Goal: Navigation & Orientation: Understand site structure

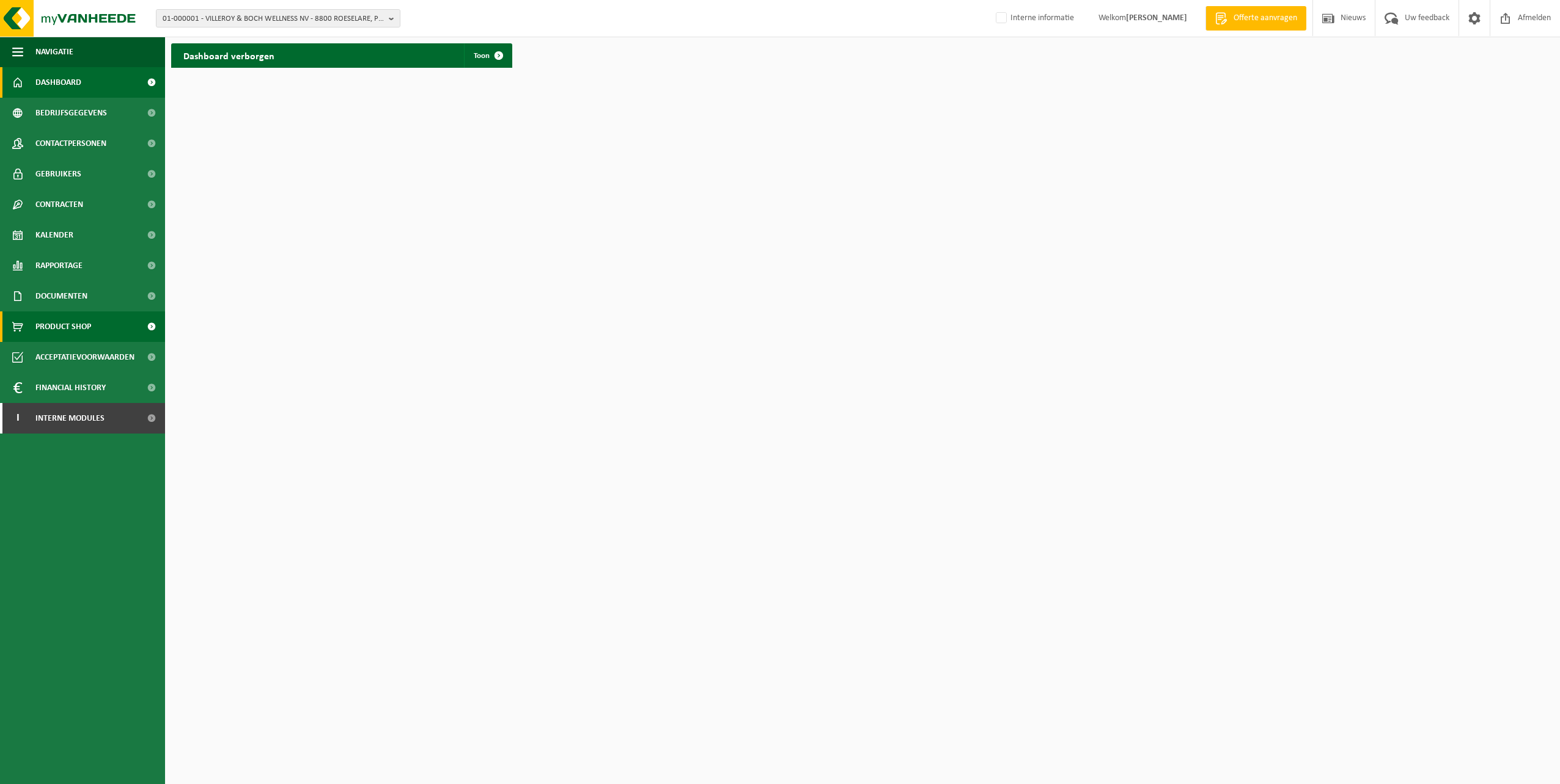
click at [46, 322] on span "Product Shop" at bounding box center [63, 326] width 56 height 30
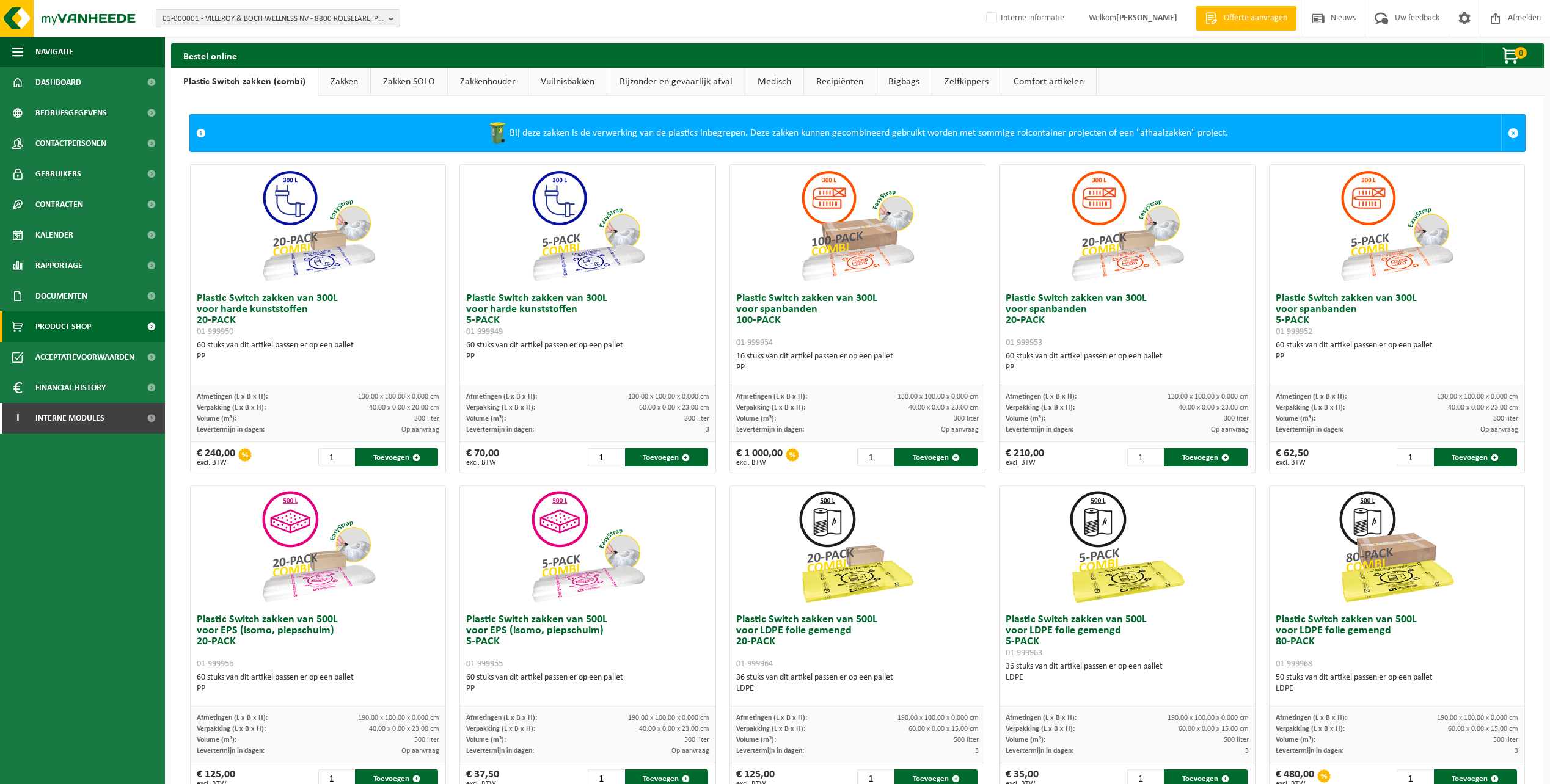
click at [1018, 79] on link "Comfort artikelen" at bounding box center [1049, 82] width 95 height 28
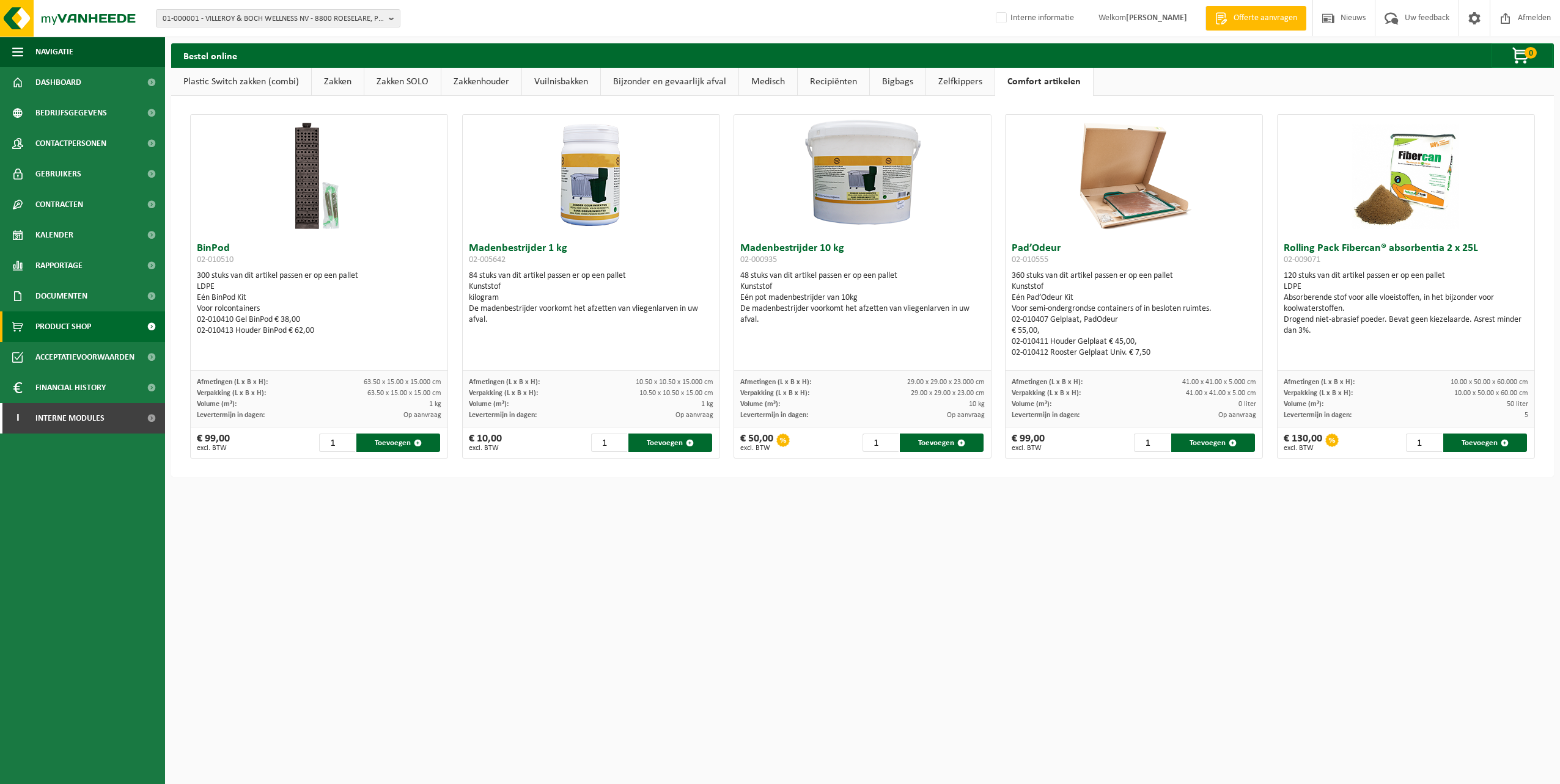
click at [959, 82] on link "Zelfkippers" at bounding box center [960, 82] width 68 height 28
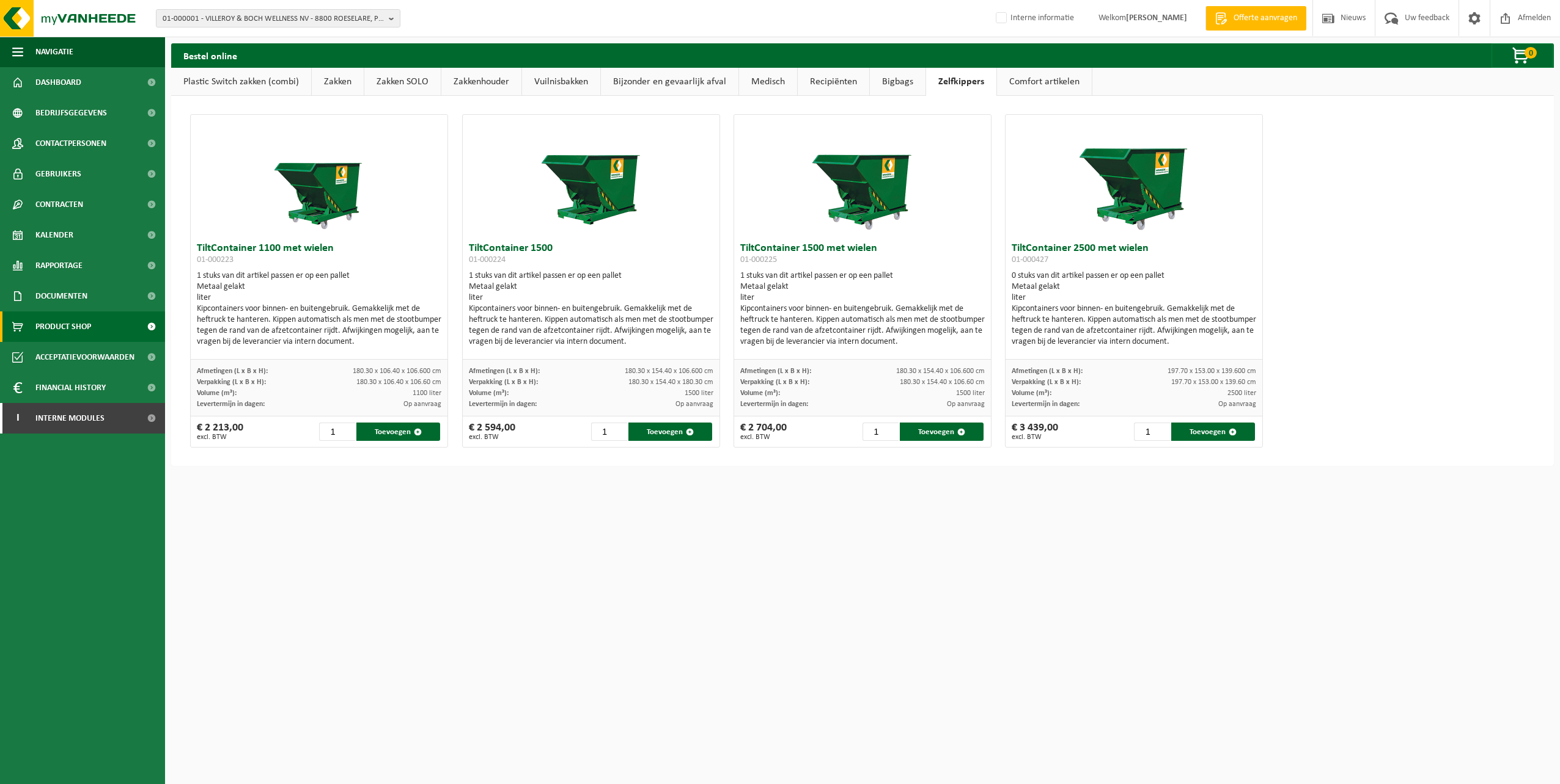
click at [893, 83] on link "Bigbags" at bounding box center [897, 82] width 56 height 28
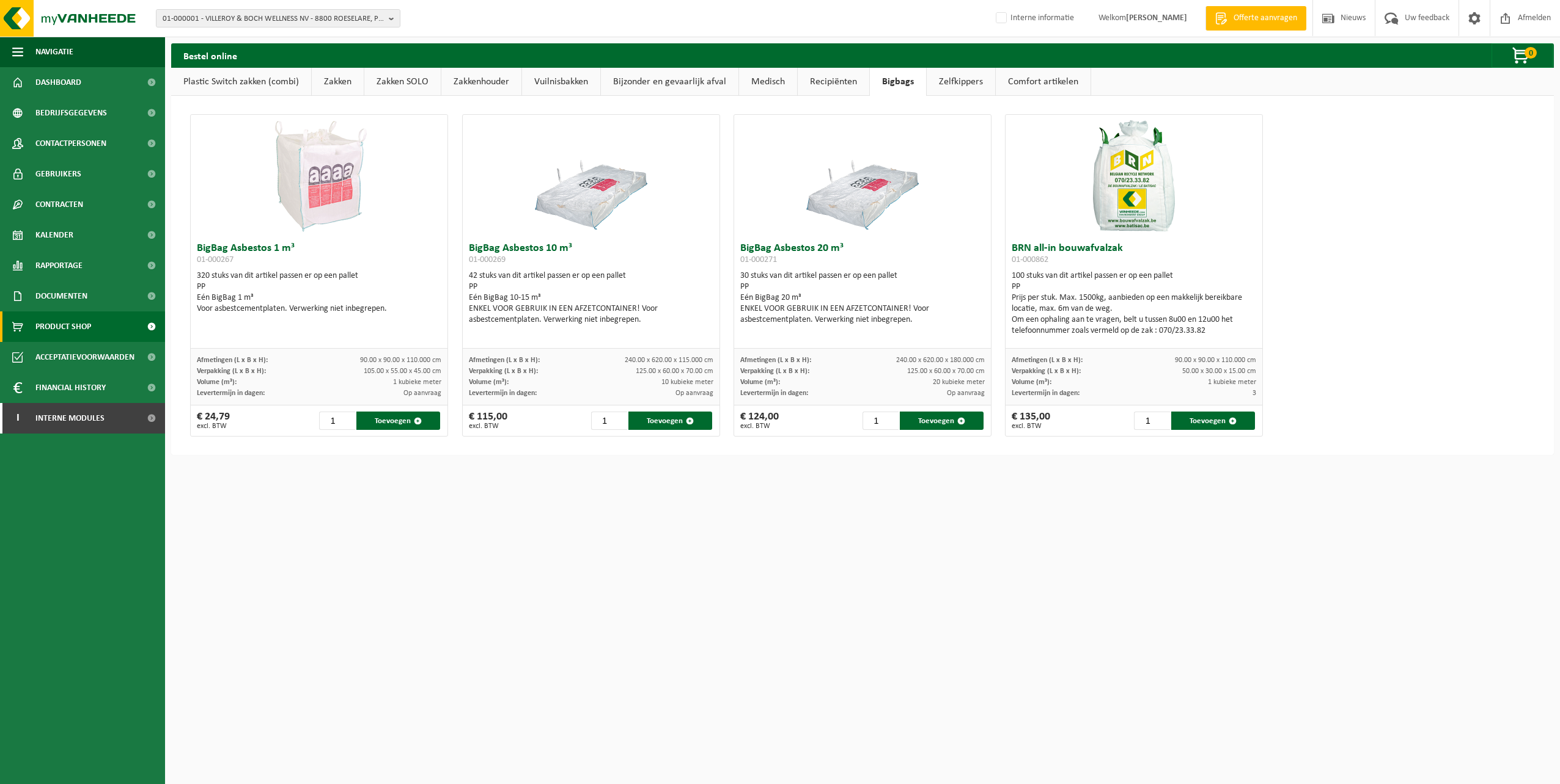
click at [839, 81] on link "Recipiënten" at bounding box center [833, 82] width 72 height 28
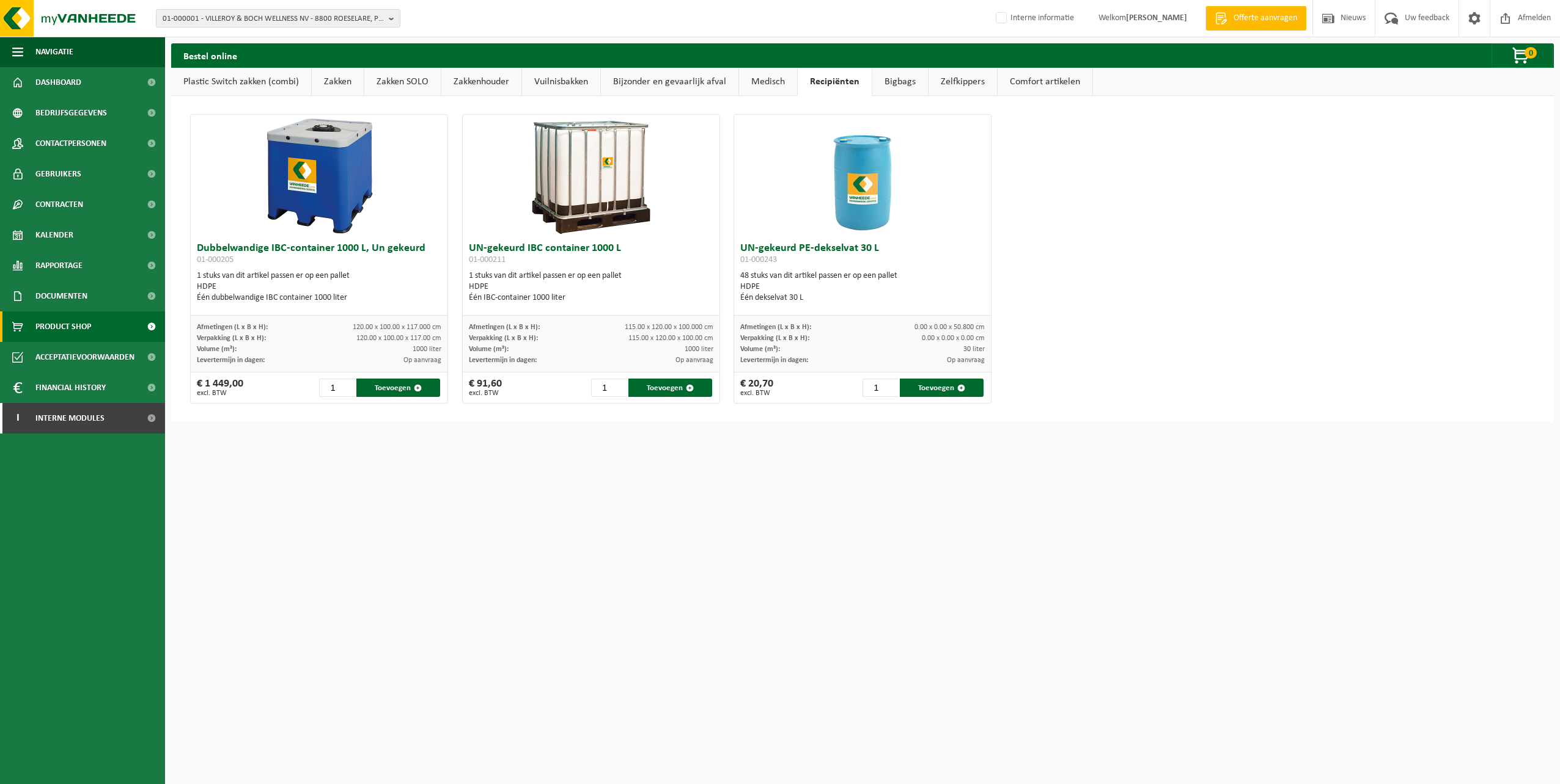
click at [770, 82] on link "Medisch" at bounding box center [768, 82] width 58 height 28
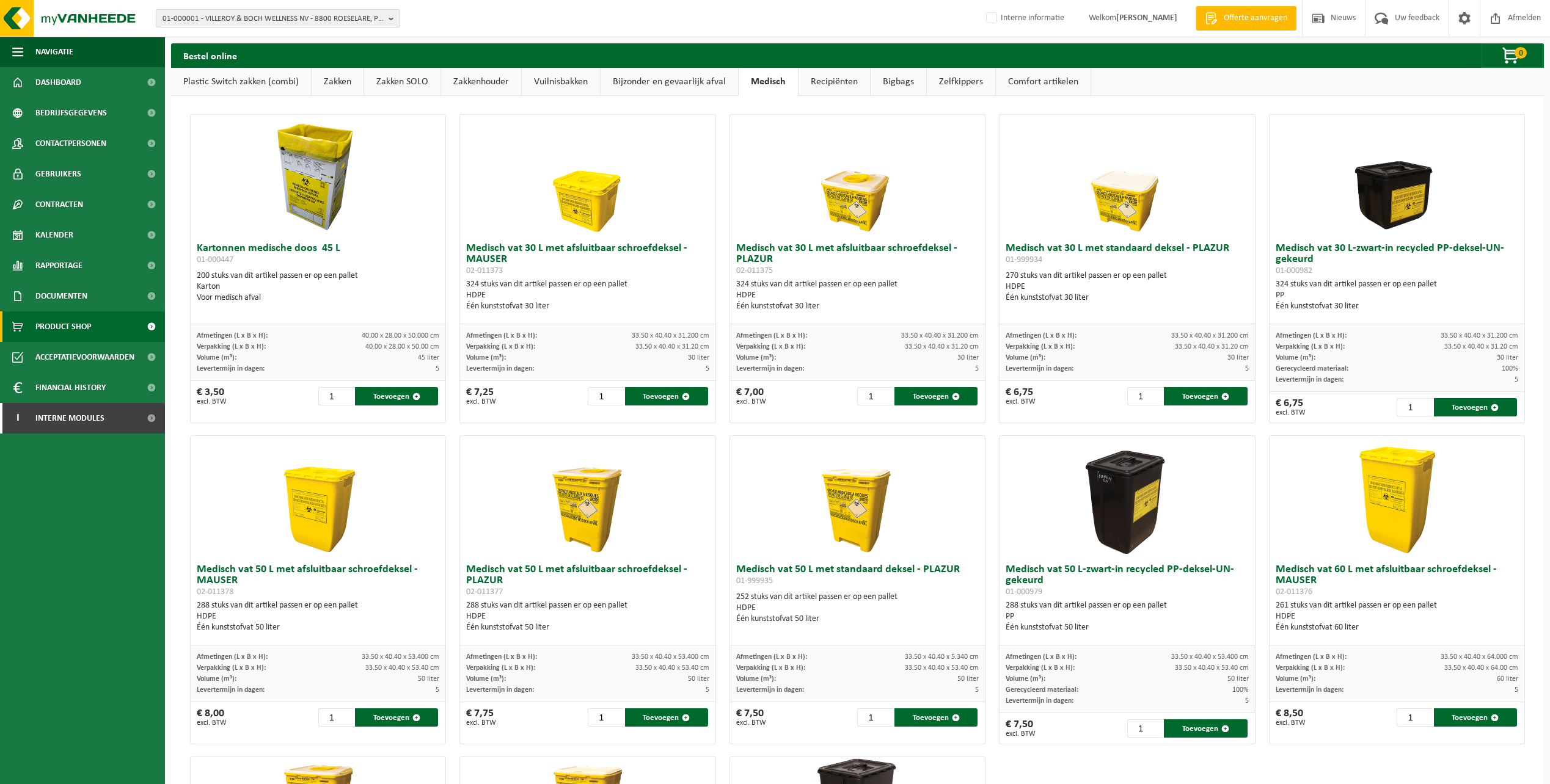
click at [705, 86] on link "Bijzonder en gevaarlijk afval" at bounding box center [669, 82] width 138 height 28
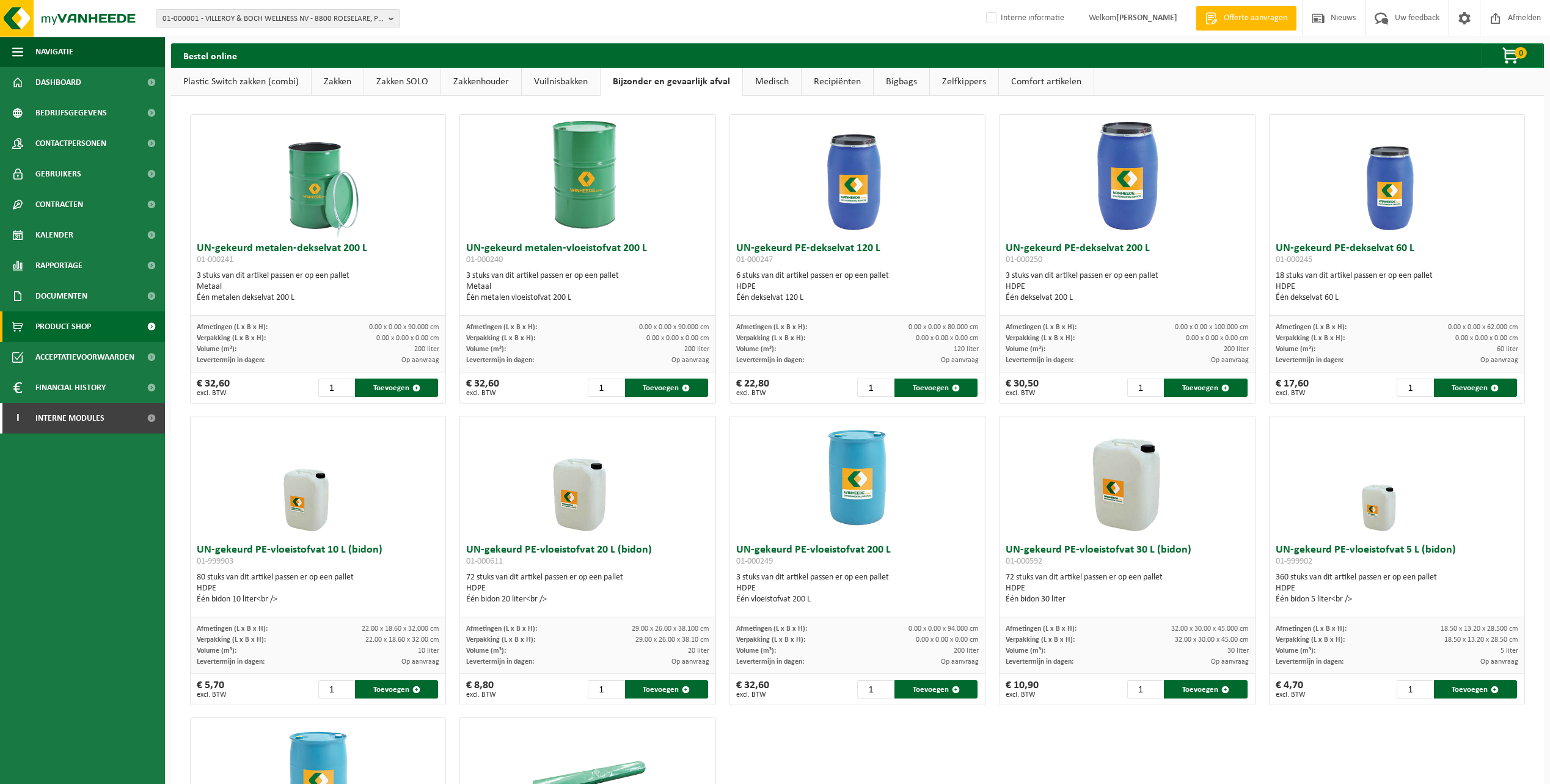
click at [561, 72] on link "Vuilnisbakken" at bounding box center [561, 82] width 78 height 28
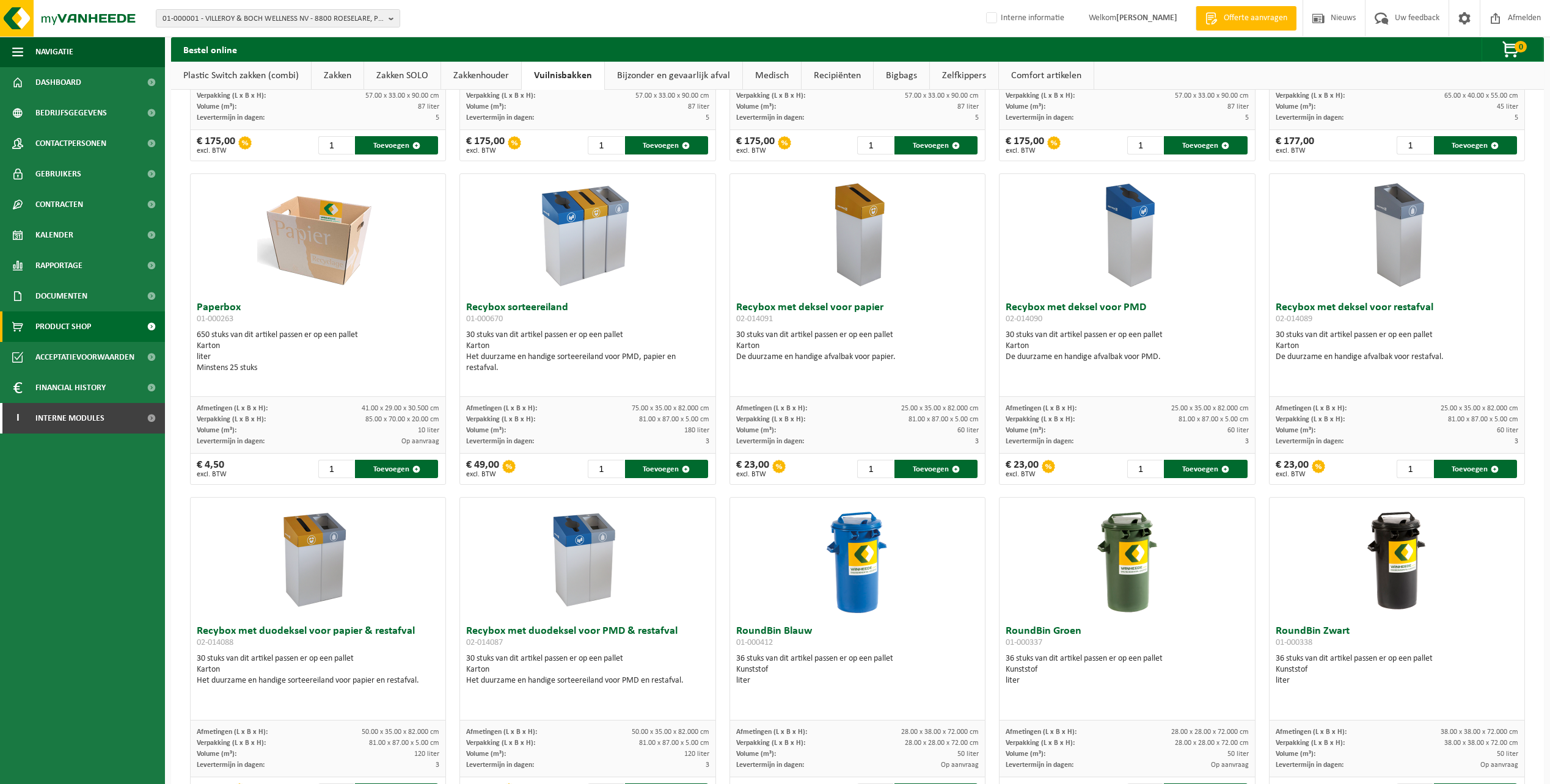
scroll to position [69, 0]
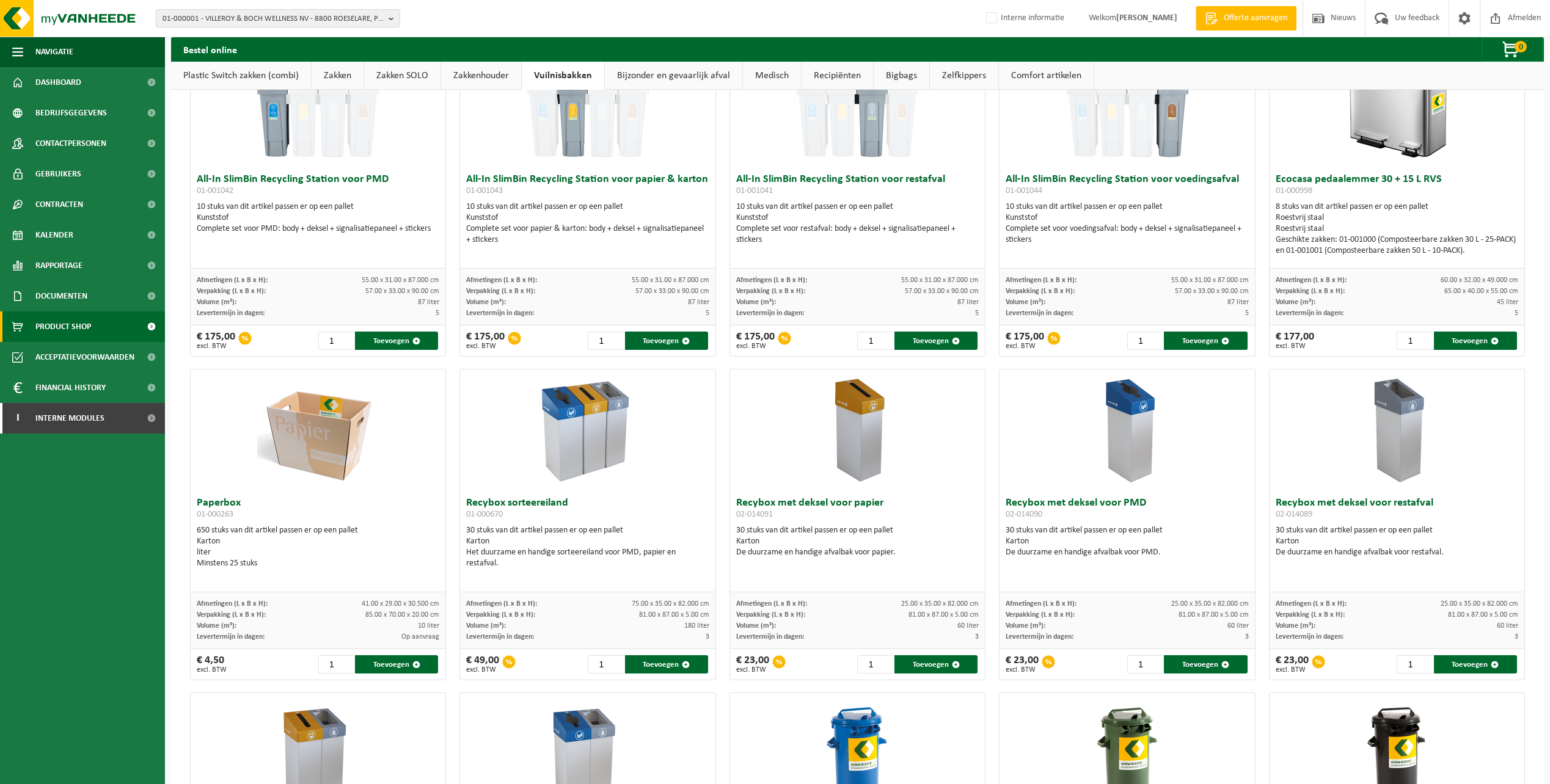
click at [489, 73] on link "Zakkenhouder" at bounding box center [481, 76] width 80 height 28
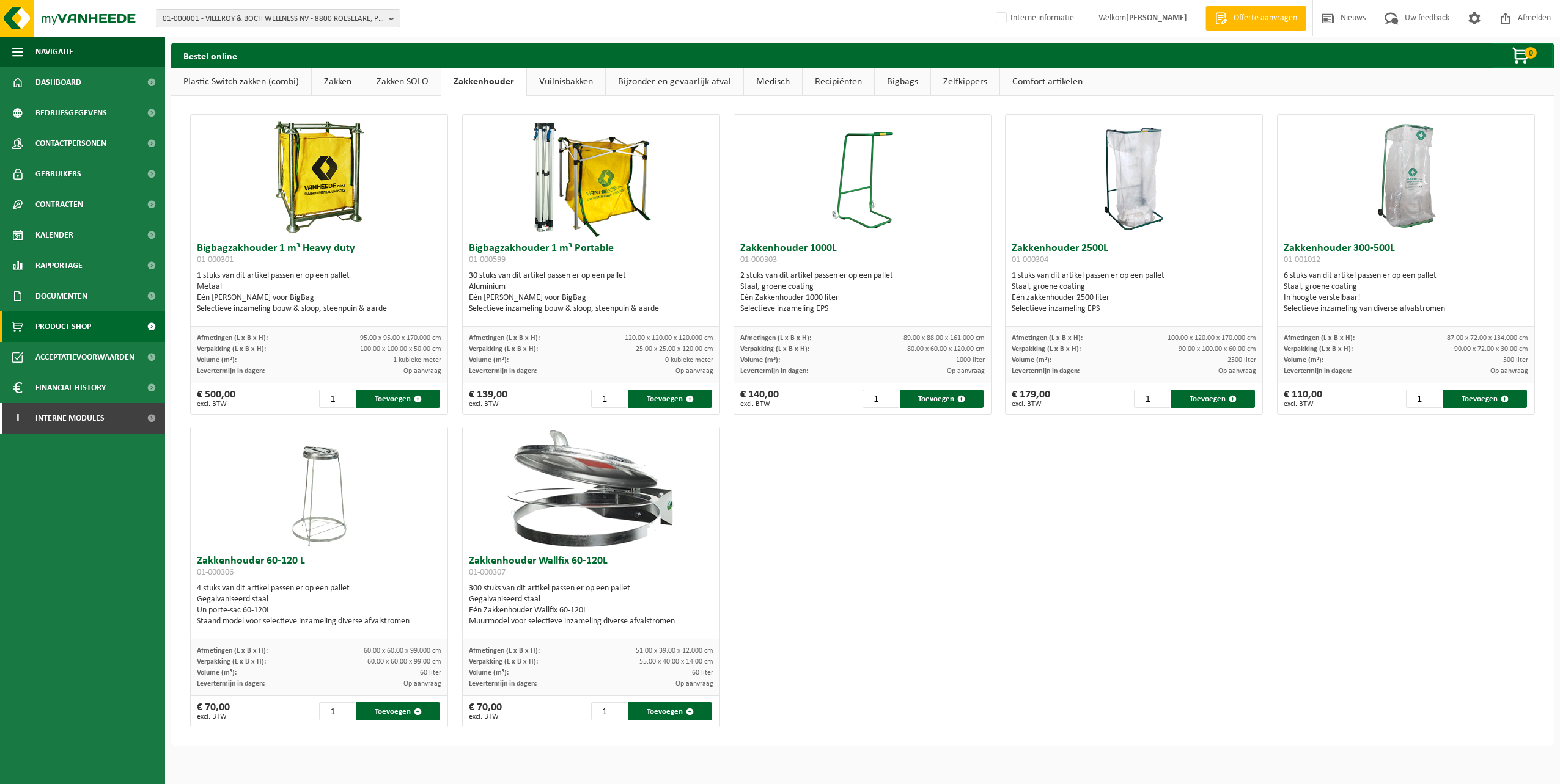
click at [399, 78] on link "Zakken SOLO" at bounding box center [402, 82] width 76 height 28
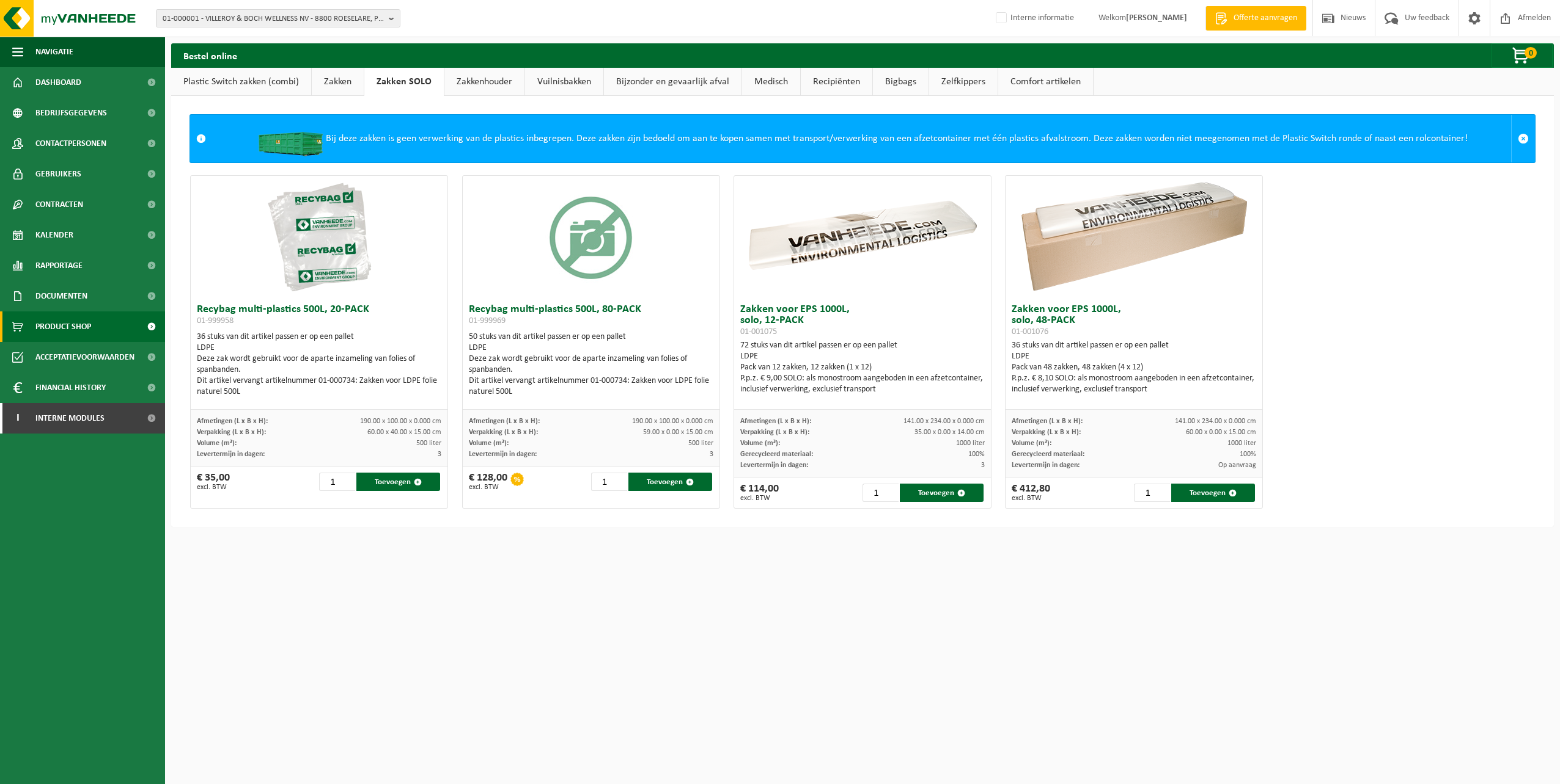
click at [336, 82] on link "Zakken" at bounding box center [338, 82] width 52 height 28
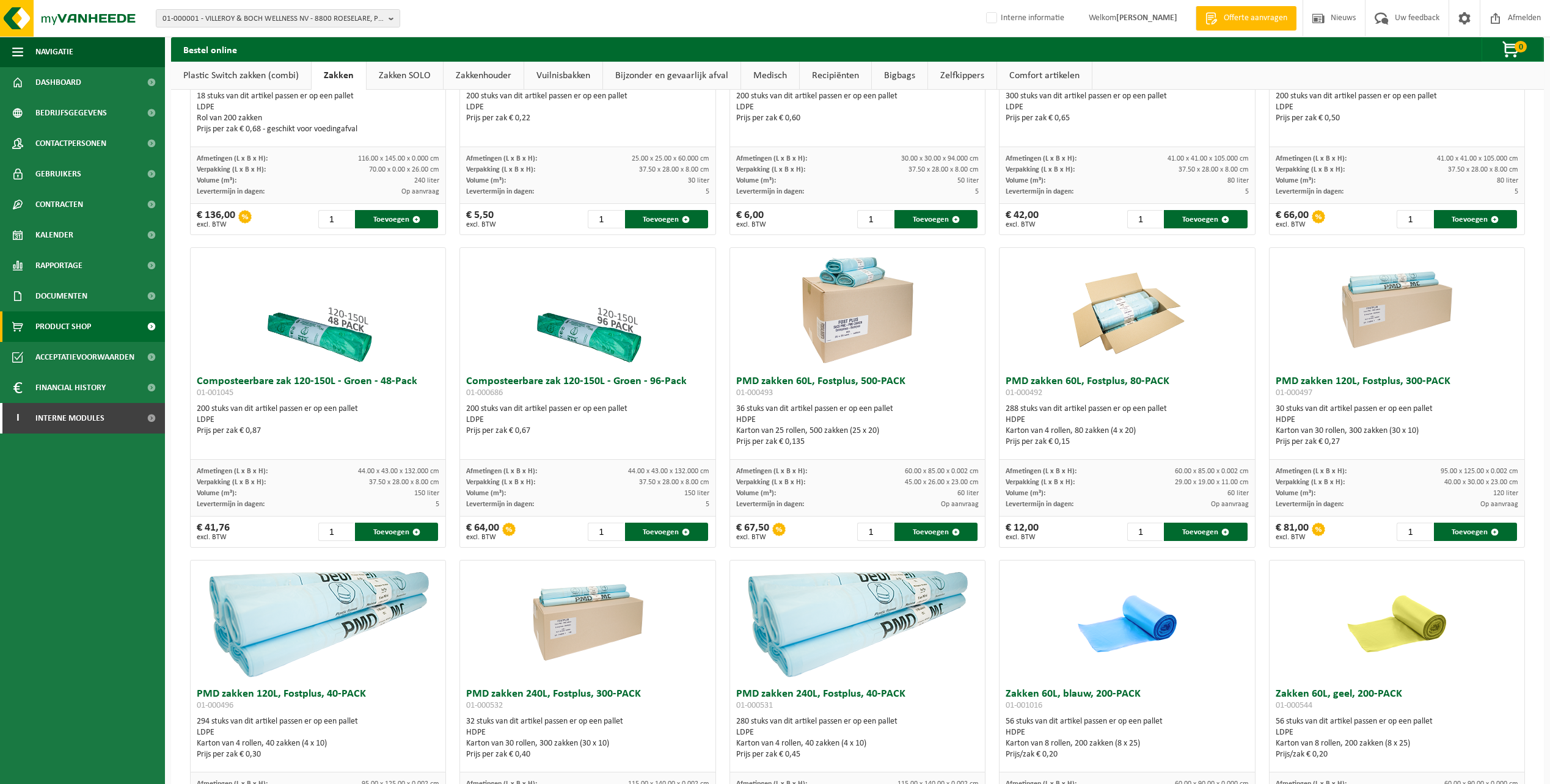
scroll to position [529, 0]
click at [269, 78] on link "Plastic Switch zakken (combi)" at bounding box center [241, 76] width 140 height 28
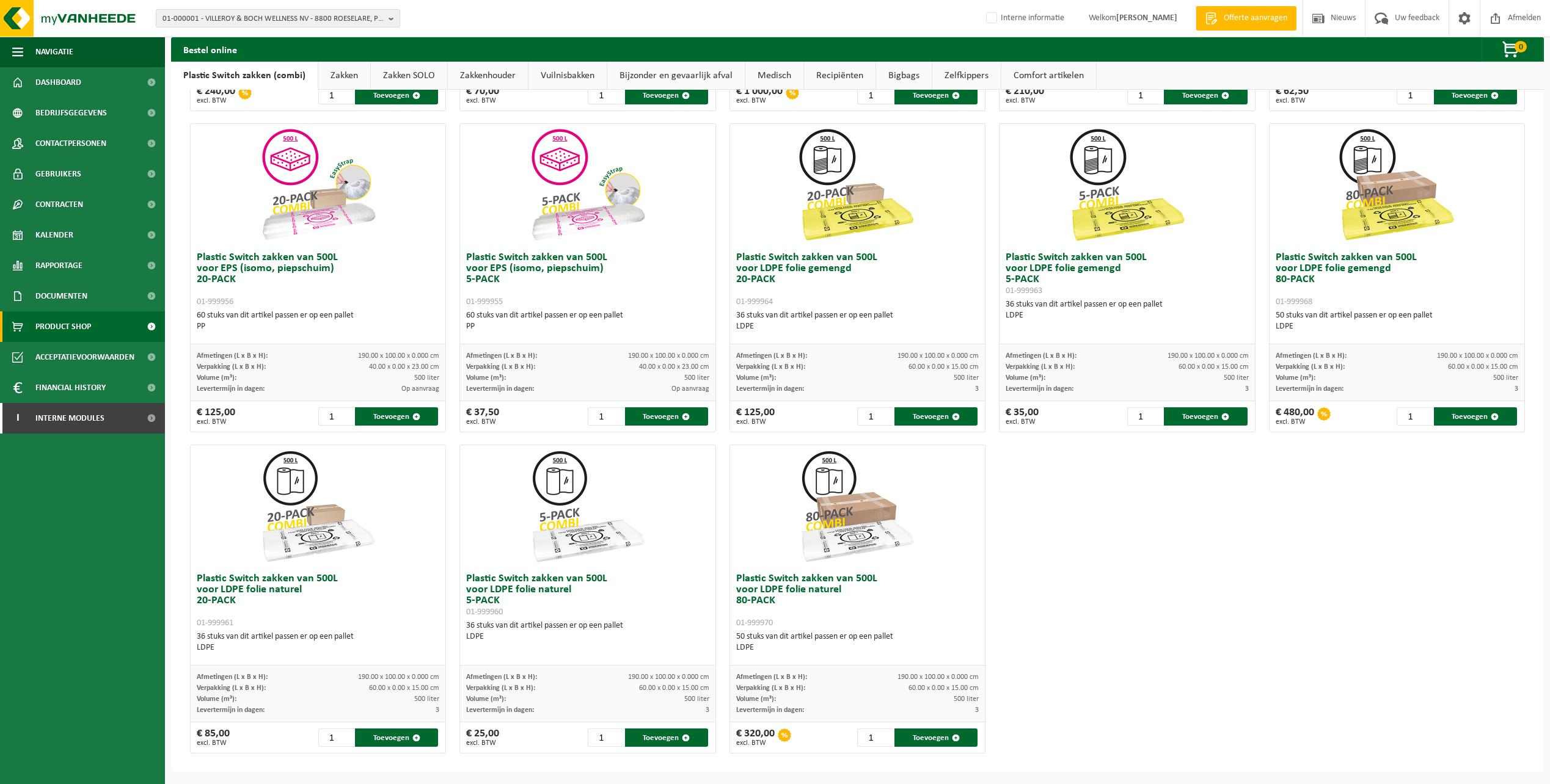
scroll to position [362, 0]
click at [1053, 75] on link "Comfort artikelen" at bounding box center [1049, 76] width 95 height 28
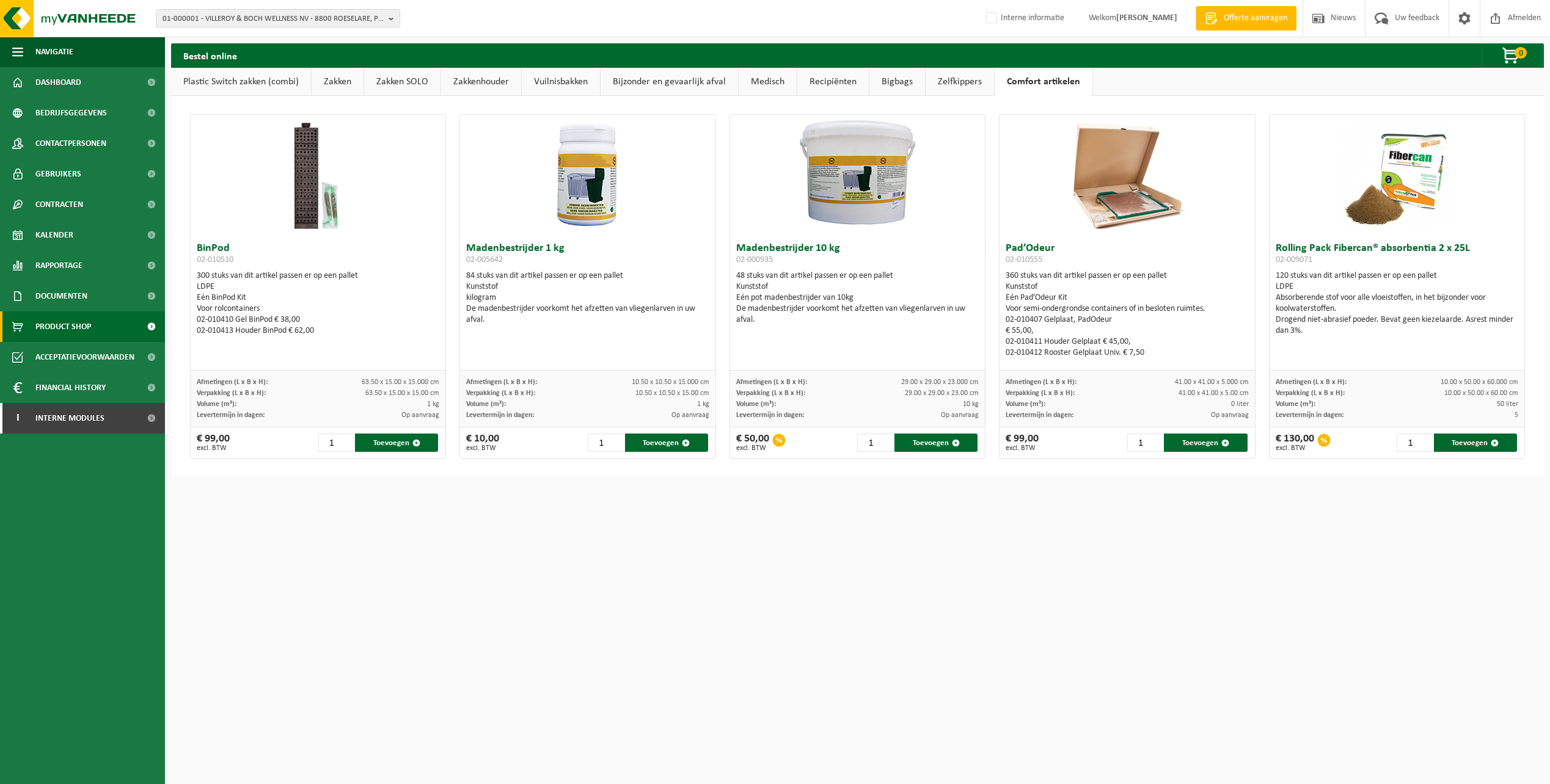
scroll to position [0, 0]
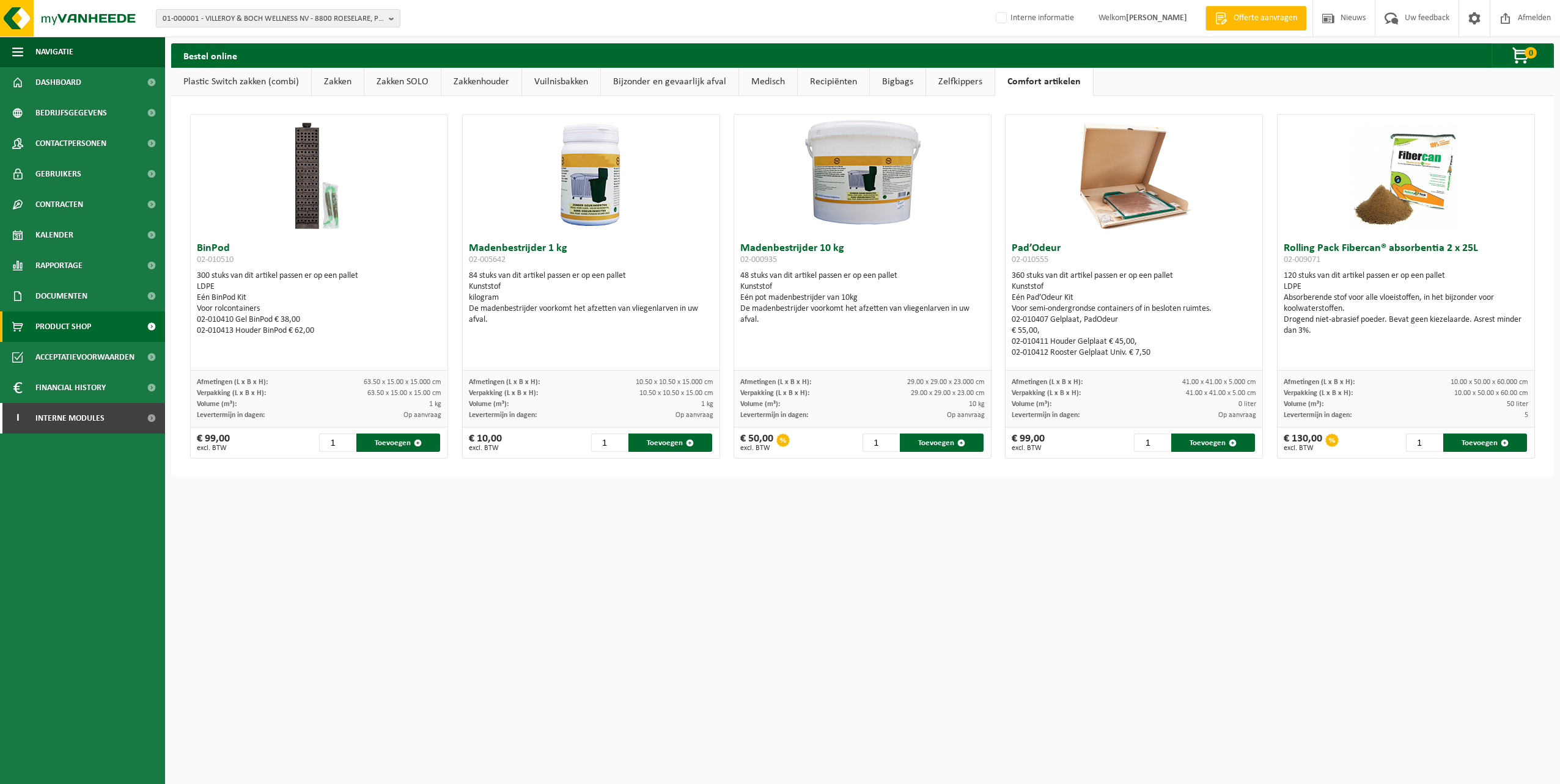
click at [969, 78] on link "Zelfkippers" at bounding box center [960, 82] width 68 height 28
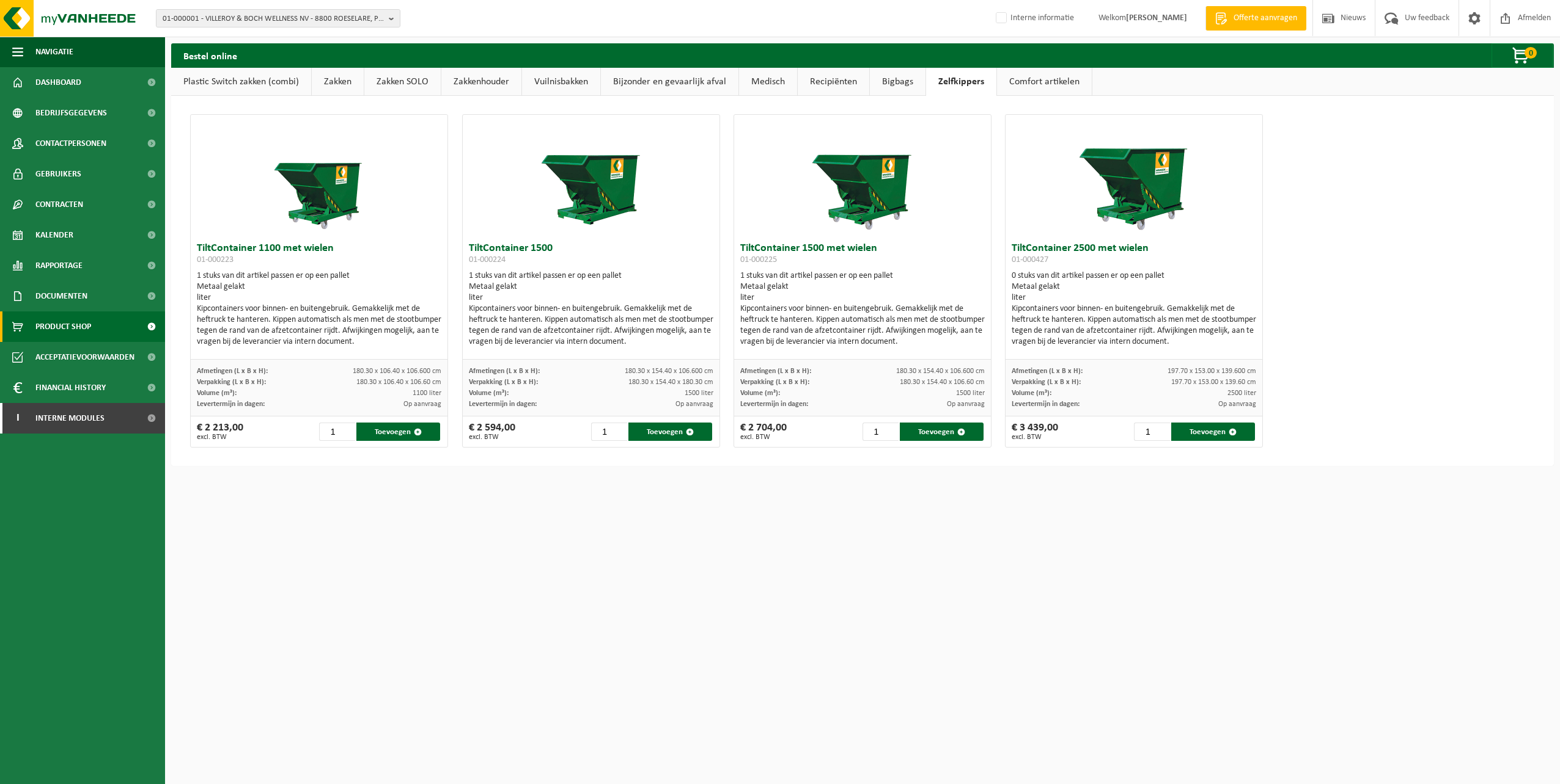
click at [893, 79] on link "Bigbags" at bounding box center [897, 82] width 56 height 28
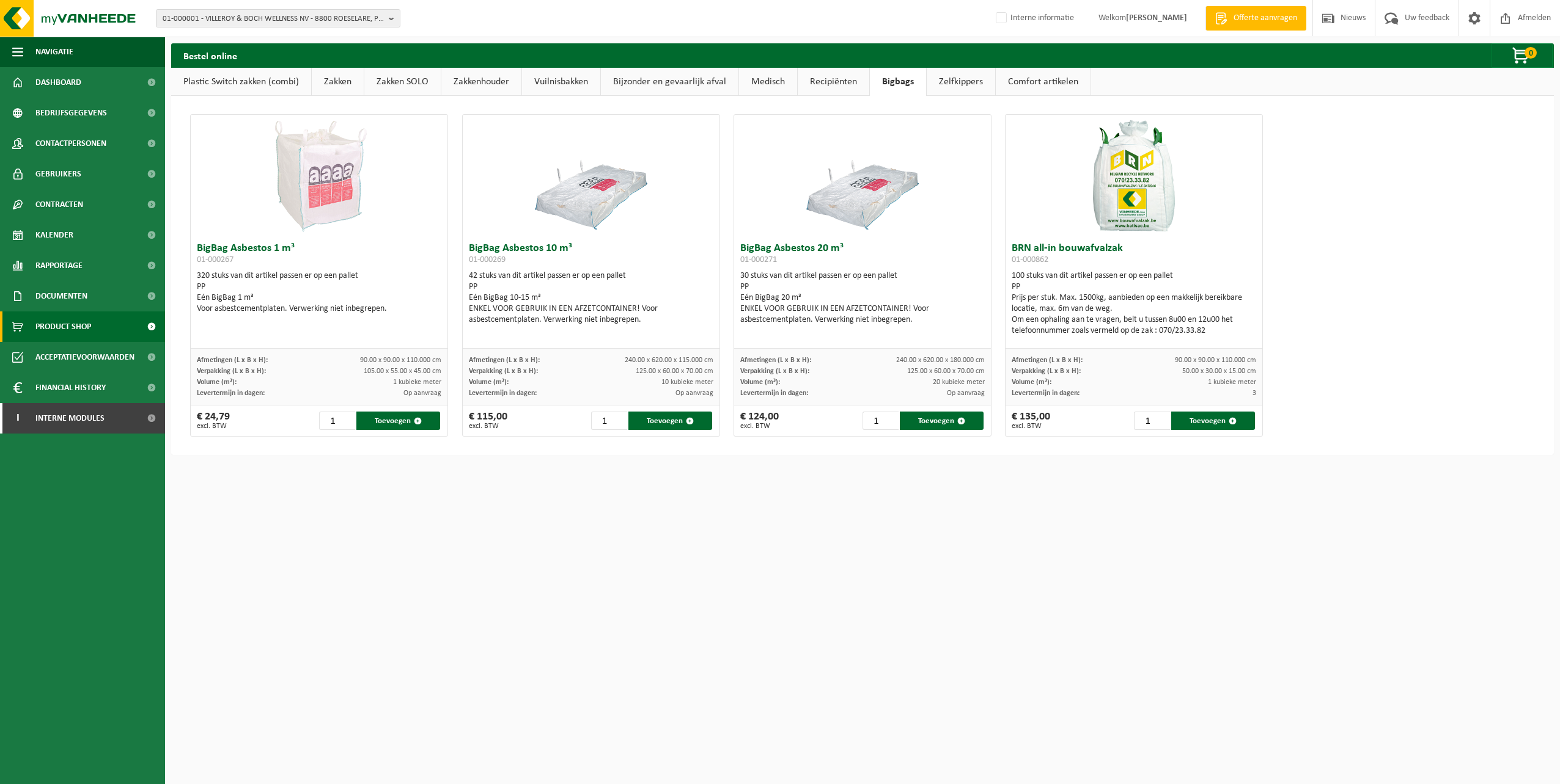
click at [835, 80] on link "Recipiënten" at bounding box center [833, 82] width 72 height 28
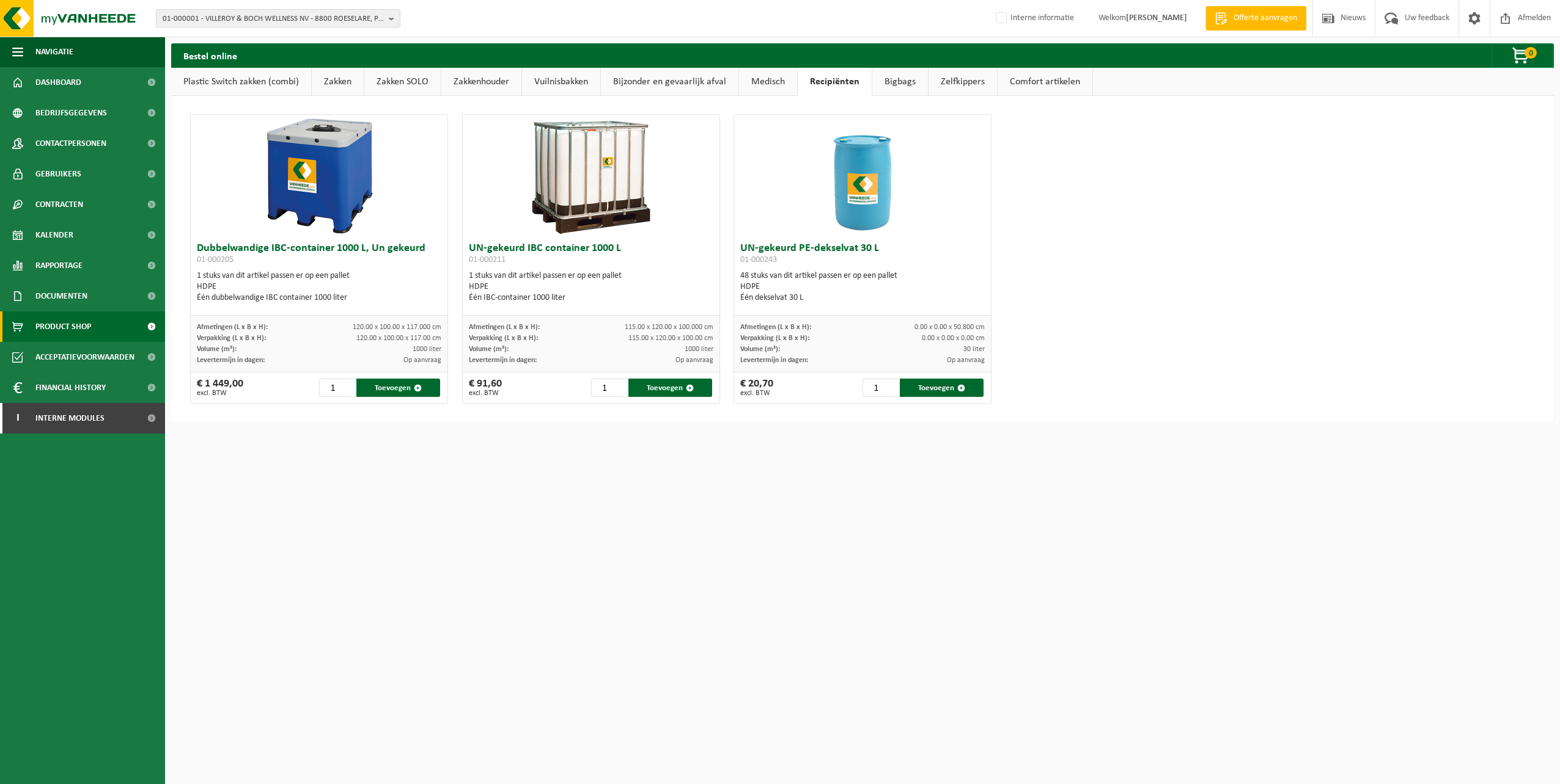
click at [767, 78] on link "Medisch" at bounding box center [768, 82] width 58 height 28
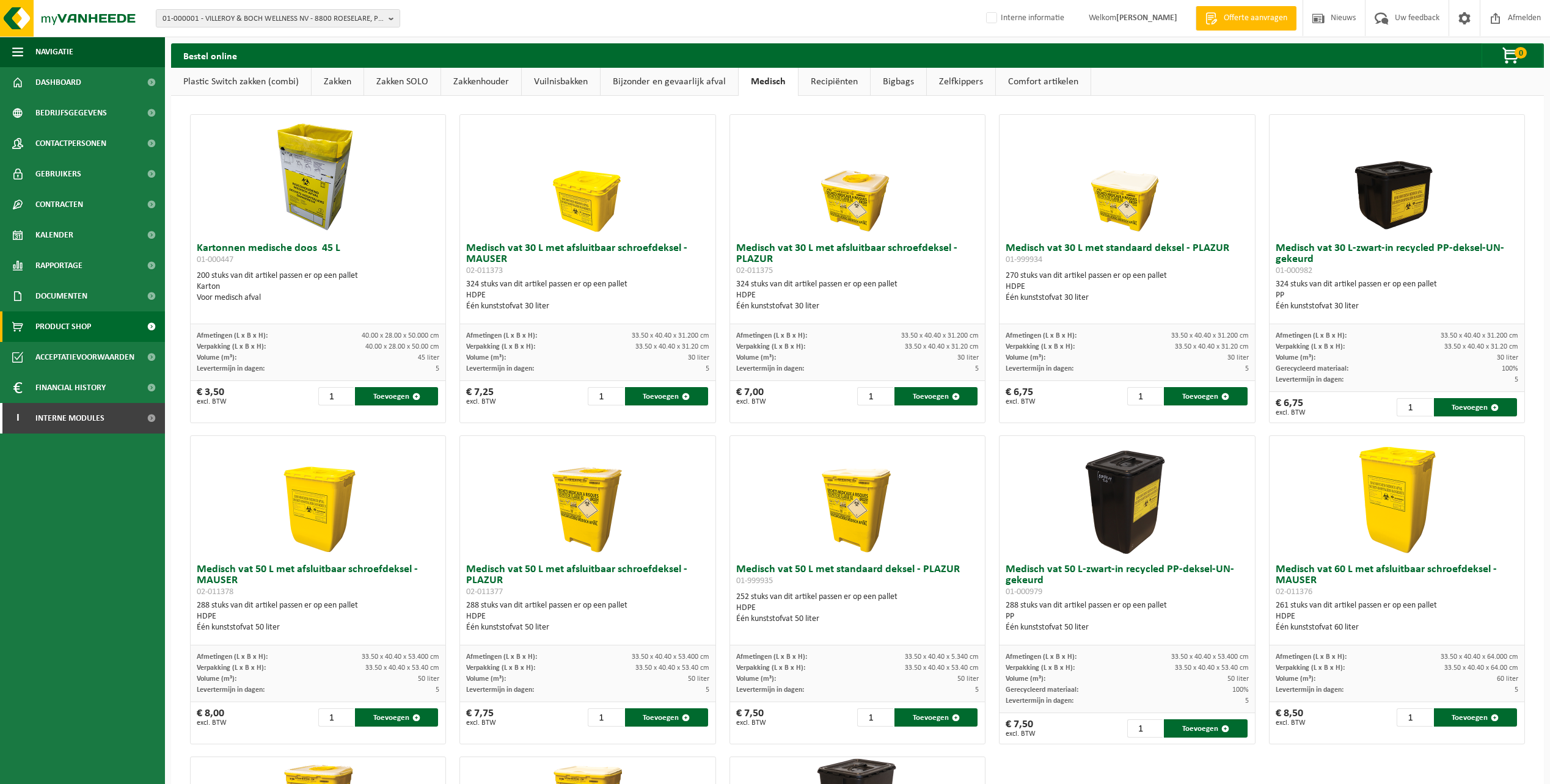
click at [667, 84] on link "Bijzonder en gevaarlijk afval" at bounding box center [669, 82] width 138 height 28
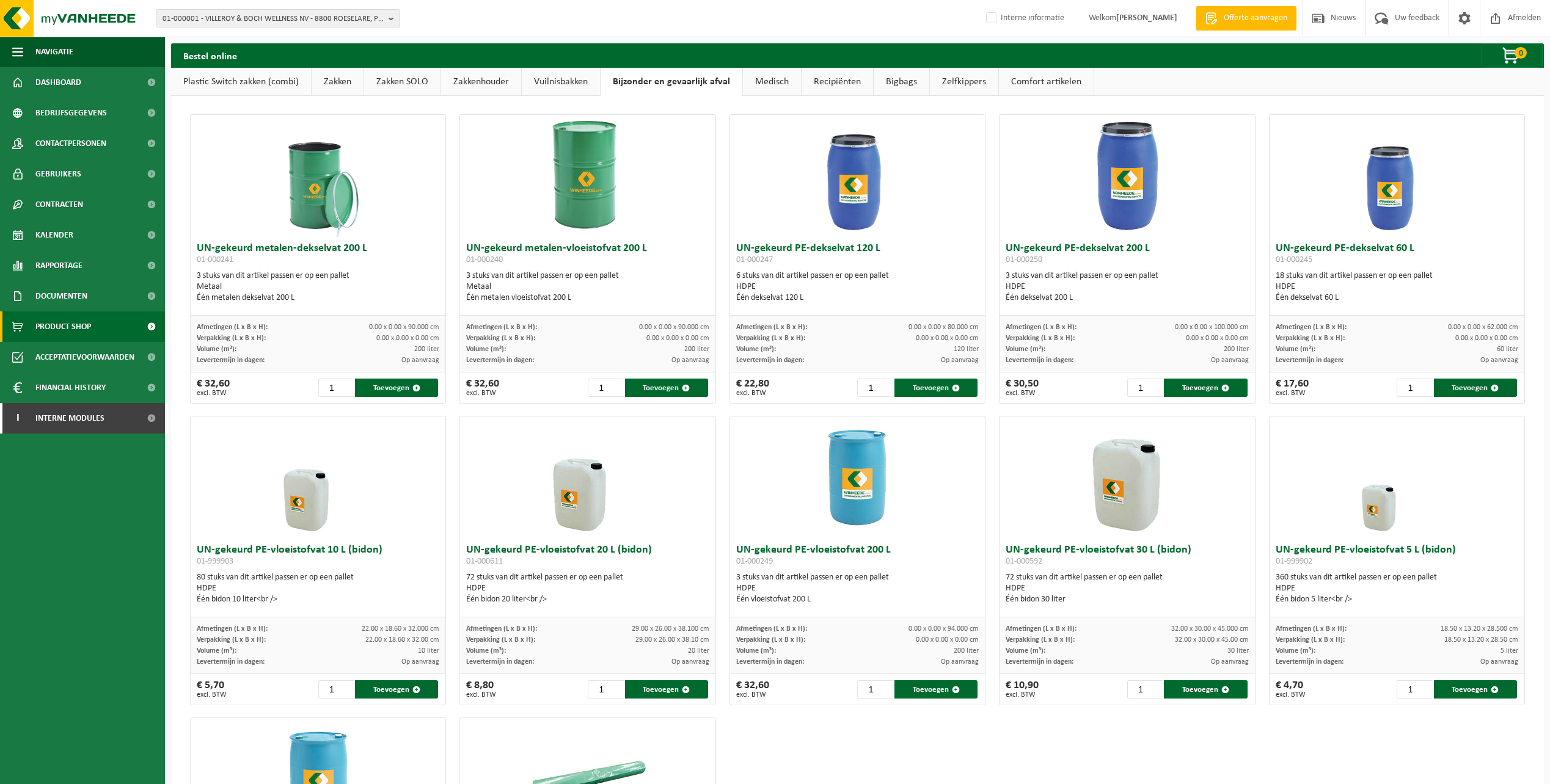
click at [564, 77] on link "Vuilnisbakken" at bounding box center [561, 82] width 78 height 28
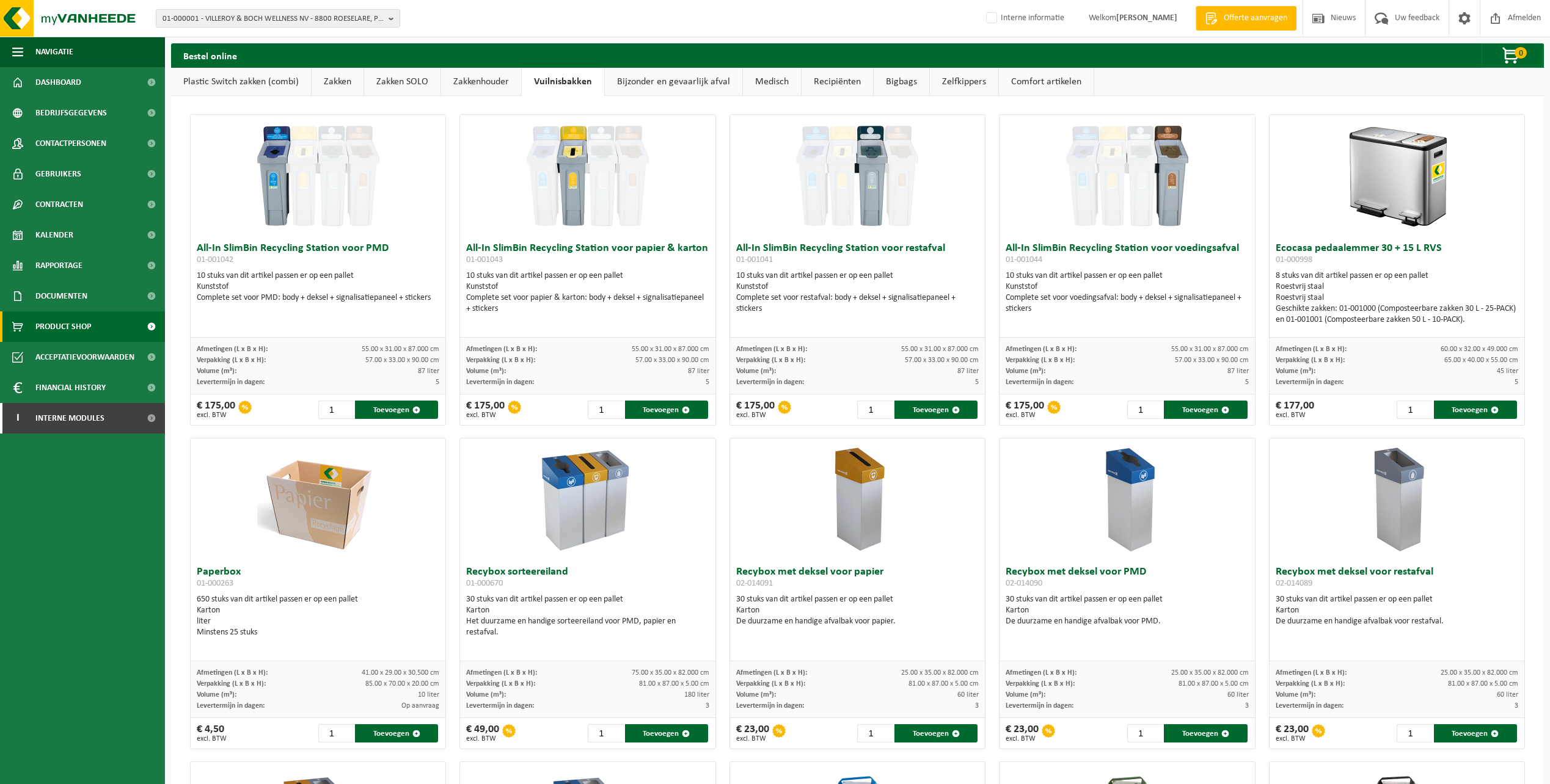
click at [489, 78] on link "Zakkenhouder" at bounding box center [481, 82] width 80 height 28
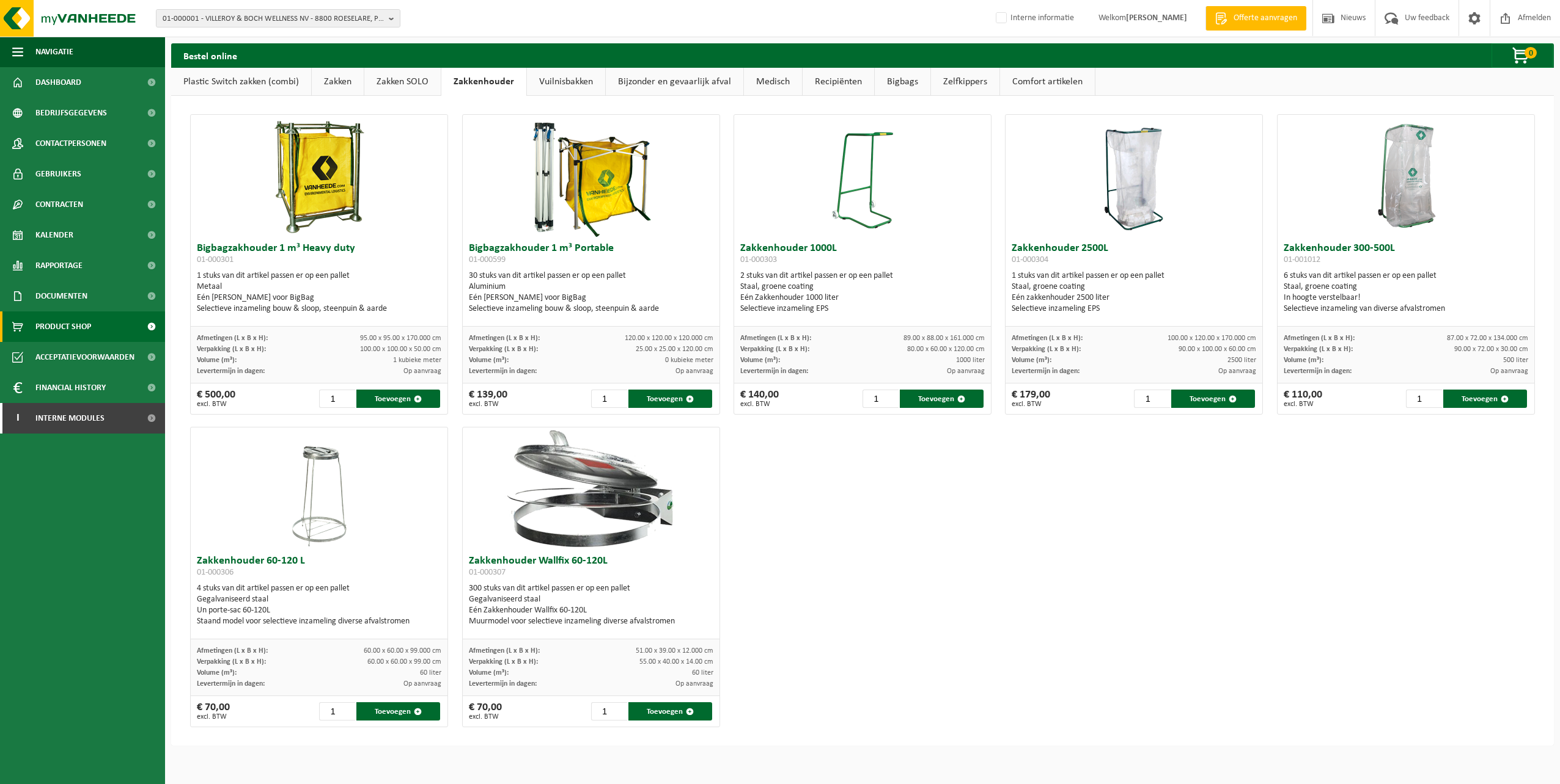
click at [406, 80] on link "Zakken SOLO" at bounding box center [402, 82] width 76 height 28
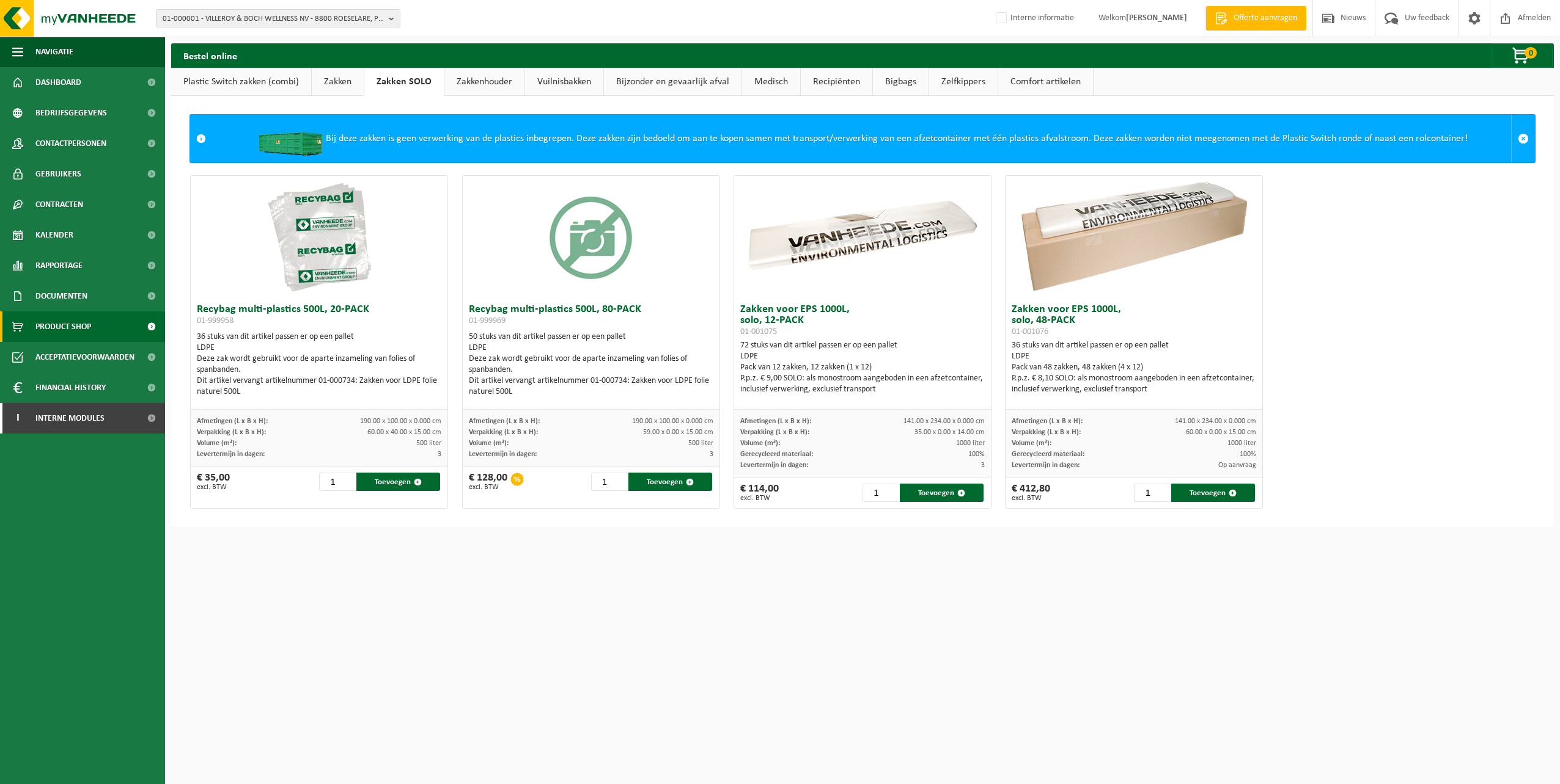
click at [333, 78] on link "Zakken" at bounding box center [338, 82] width 52 height 28
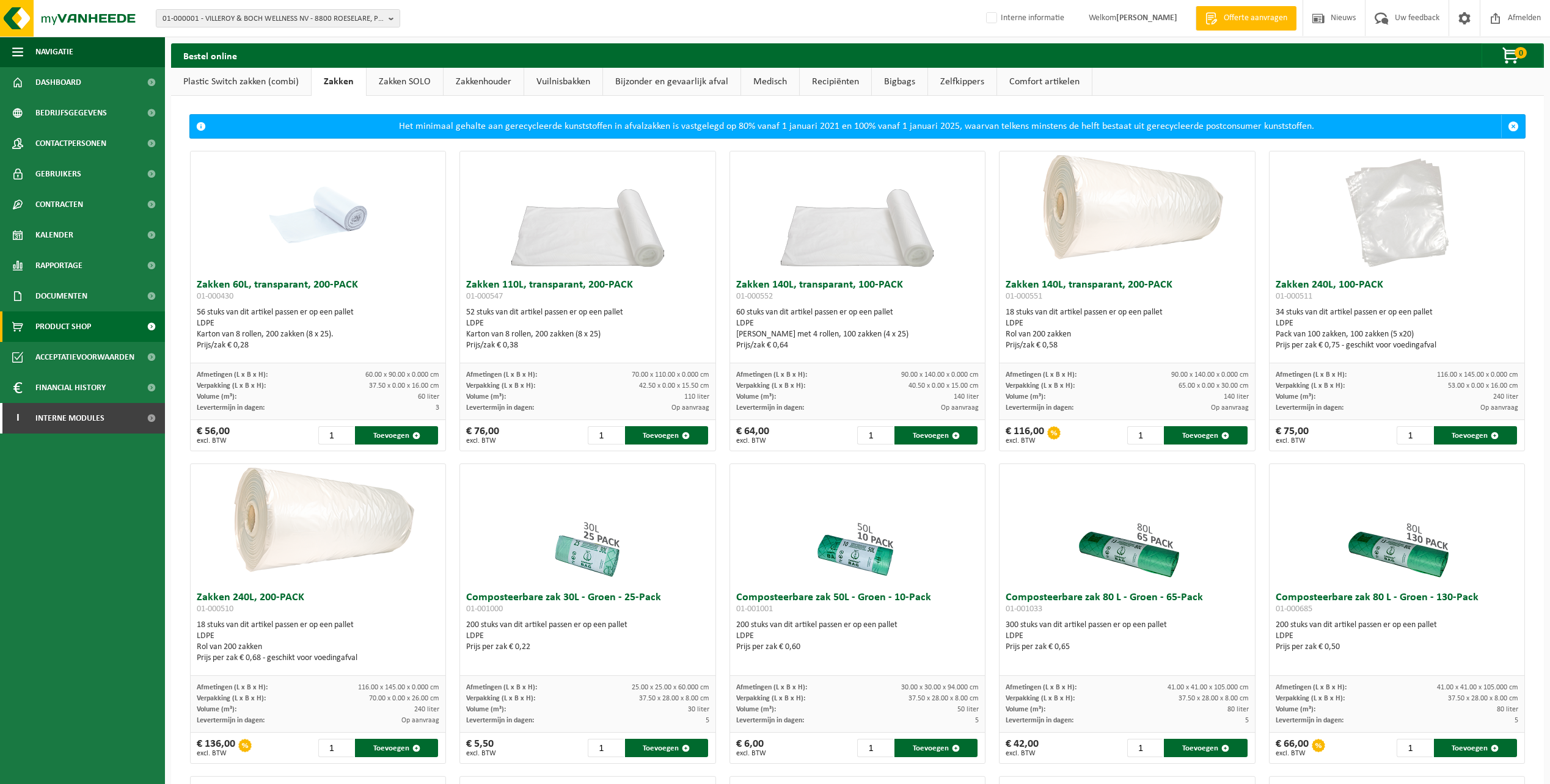
click at [216, 74] on link "Plastic Switch zakken (combi)" at bounding box center [241, 82] width 140 height 28
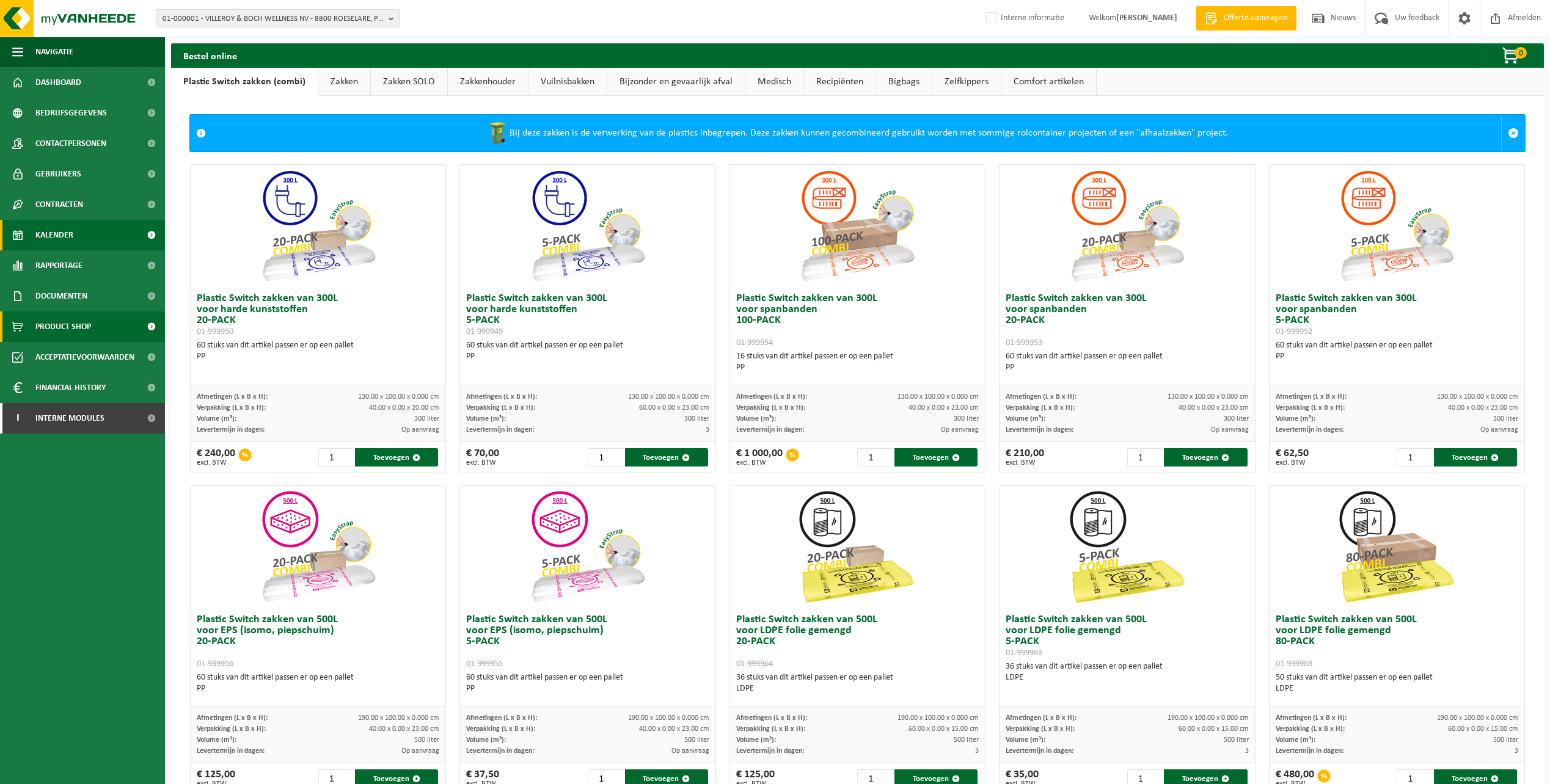
click at [59, 238] on span "Kalender" at bounding box center [54, 235] width 38 height 30
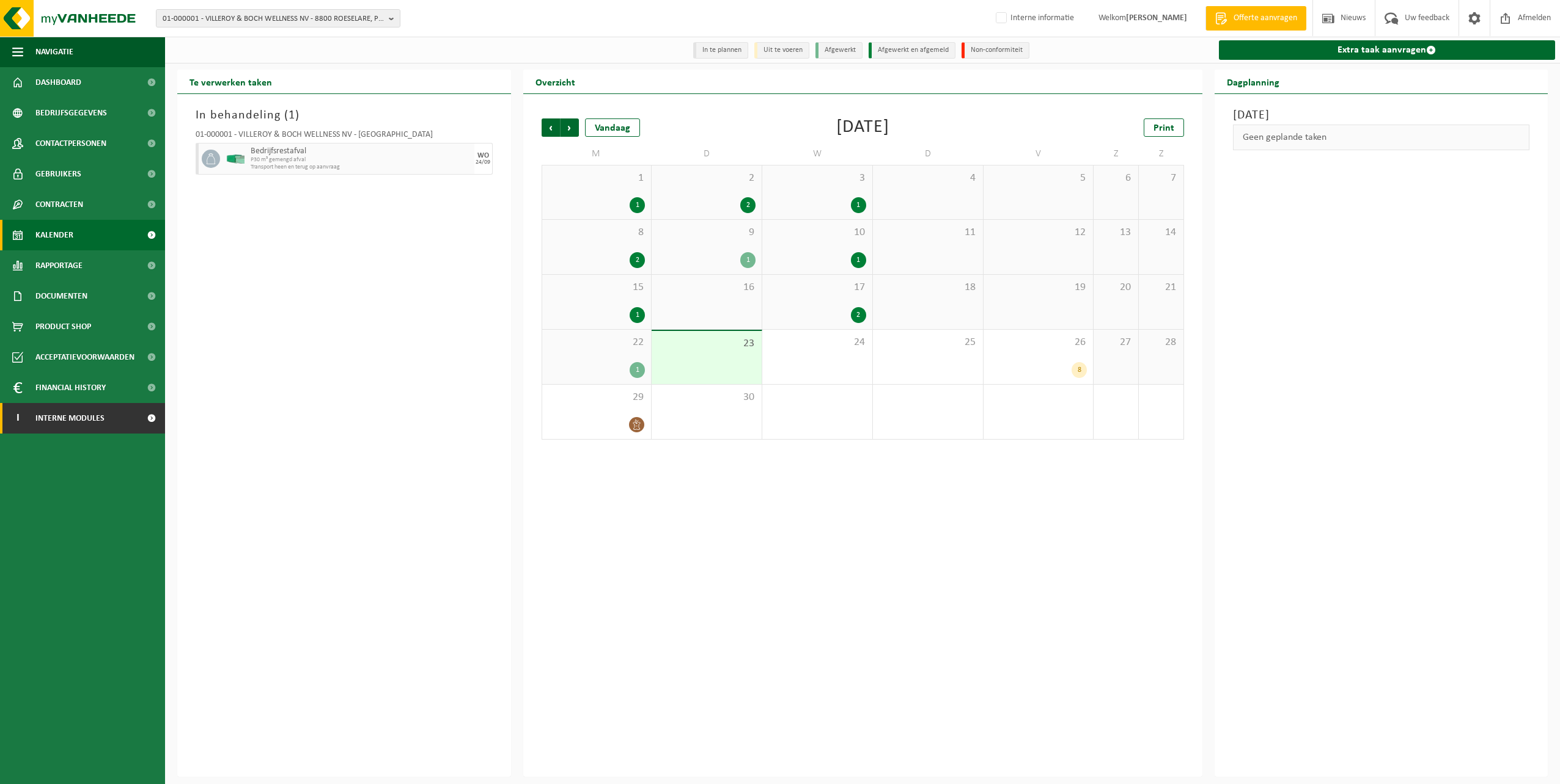
click at [85, 423] on span "Interne modules" at bounding box center [70, 418] width 69 height 30
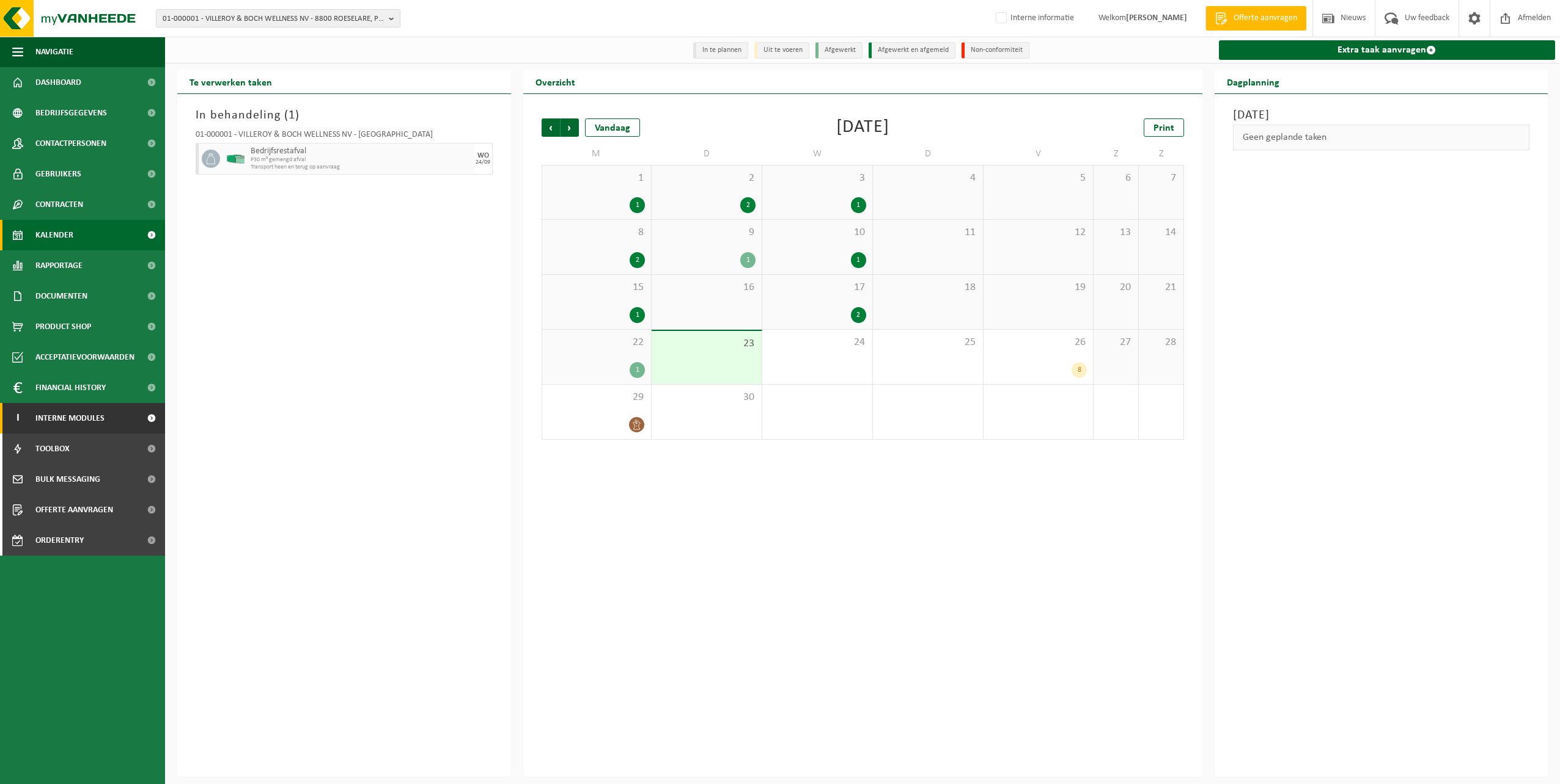
click at [74, 413] on span "Interne modules" at bounding box center [70, 418] width 69 height 30
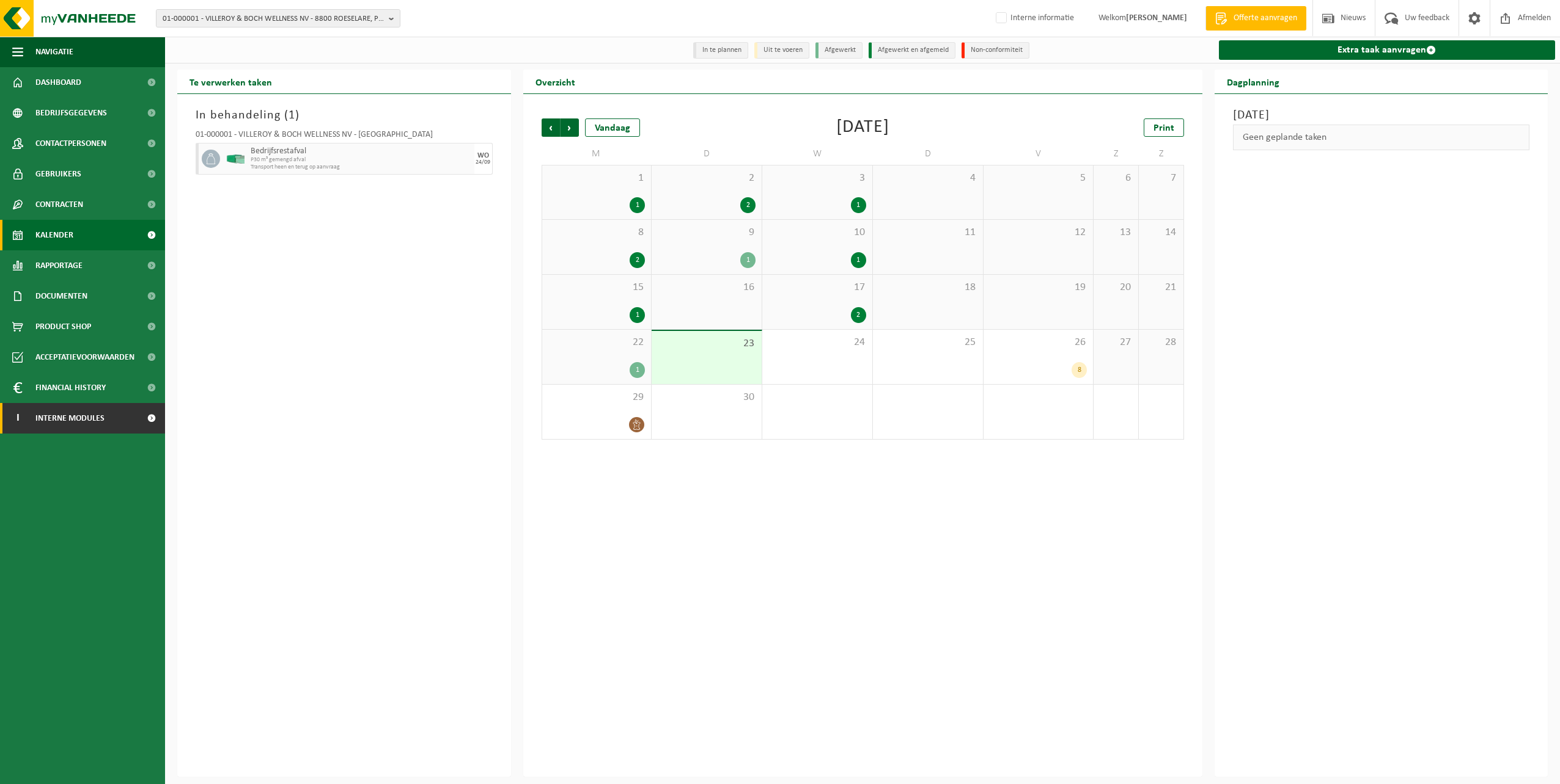
click at [72, 422] on span "Interne modules" at bounding box center [70, 418] width 69 height 30
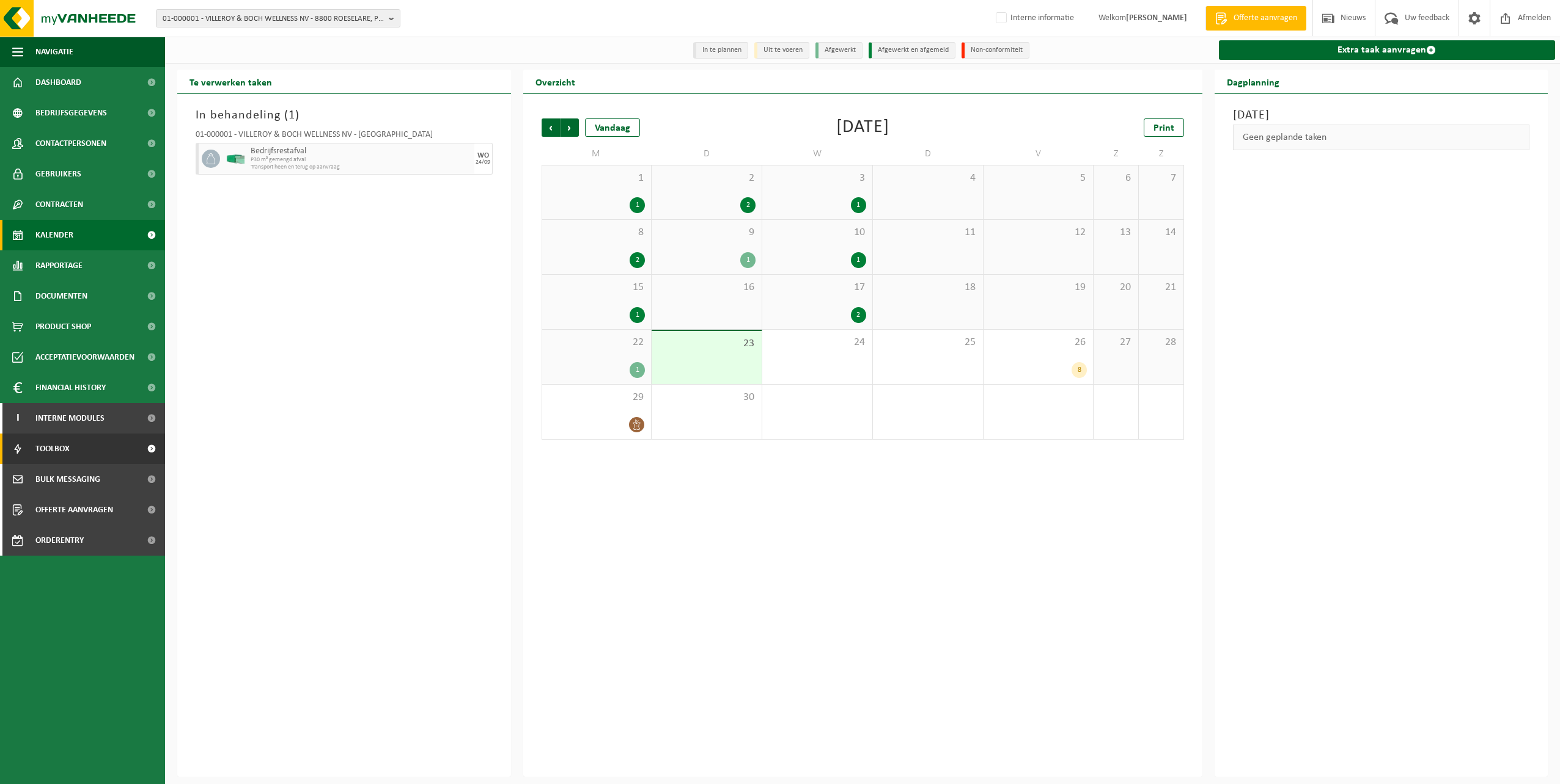
click at [69, 446] on span "Toolbox" at bounding box center [53, 449] width 34 height 30
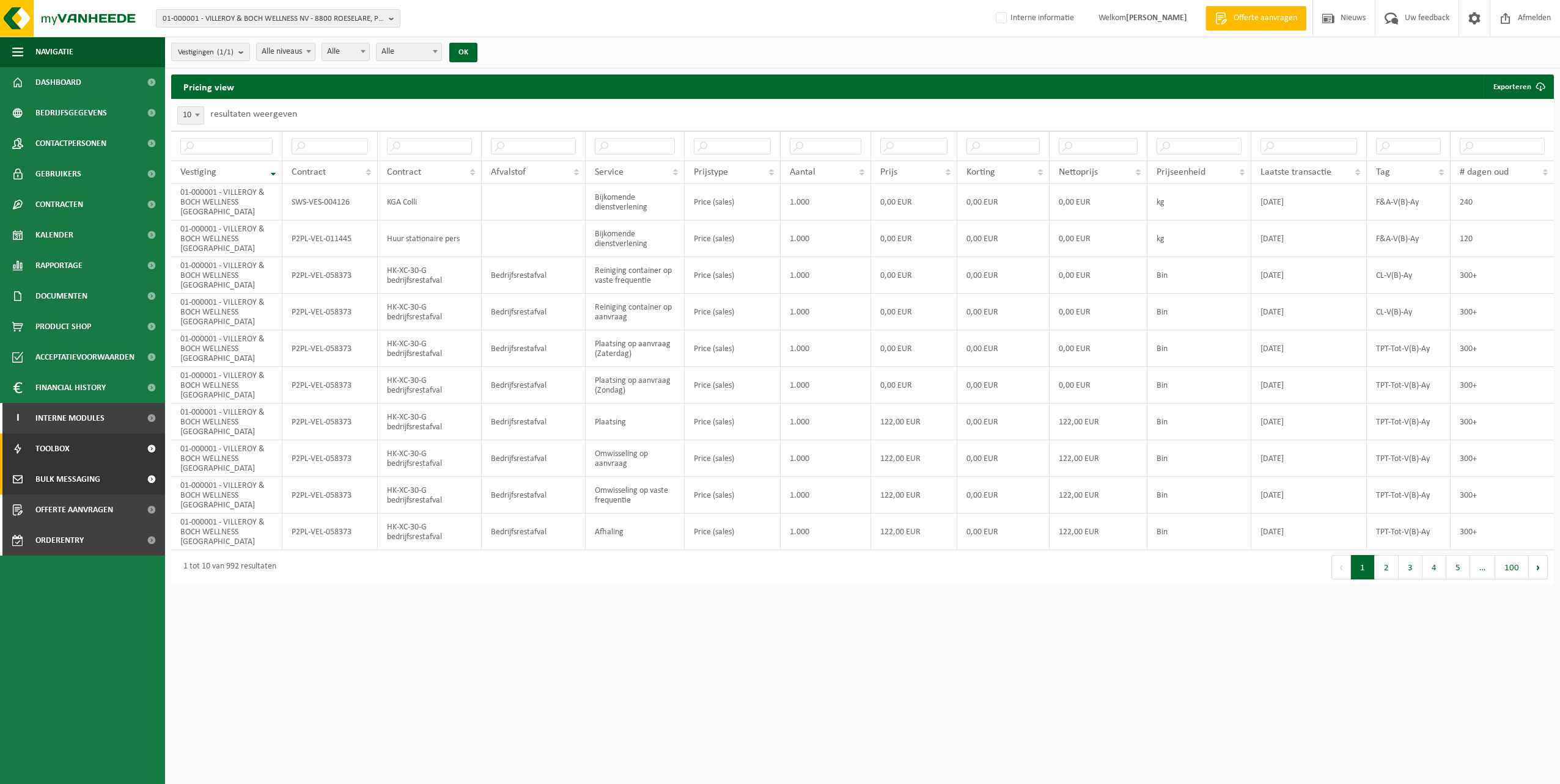
click at [76, 477] on span "Bulk Messaging" at bounding box center [67, 479] width 64 height 30
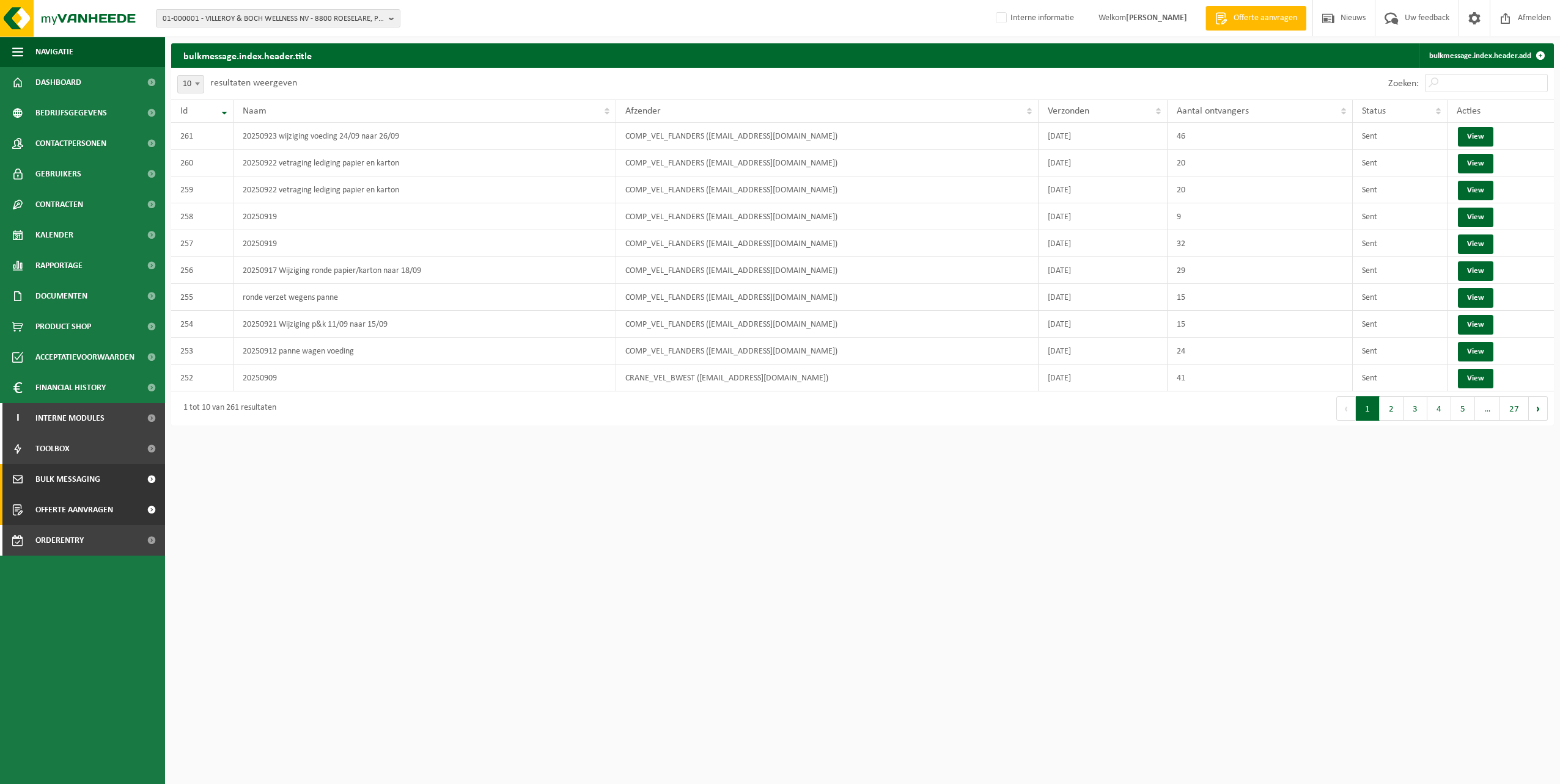
click at [66, 506] on span "Offerte aanvragen" at bounding box center [74, 509] width 78 height 30
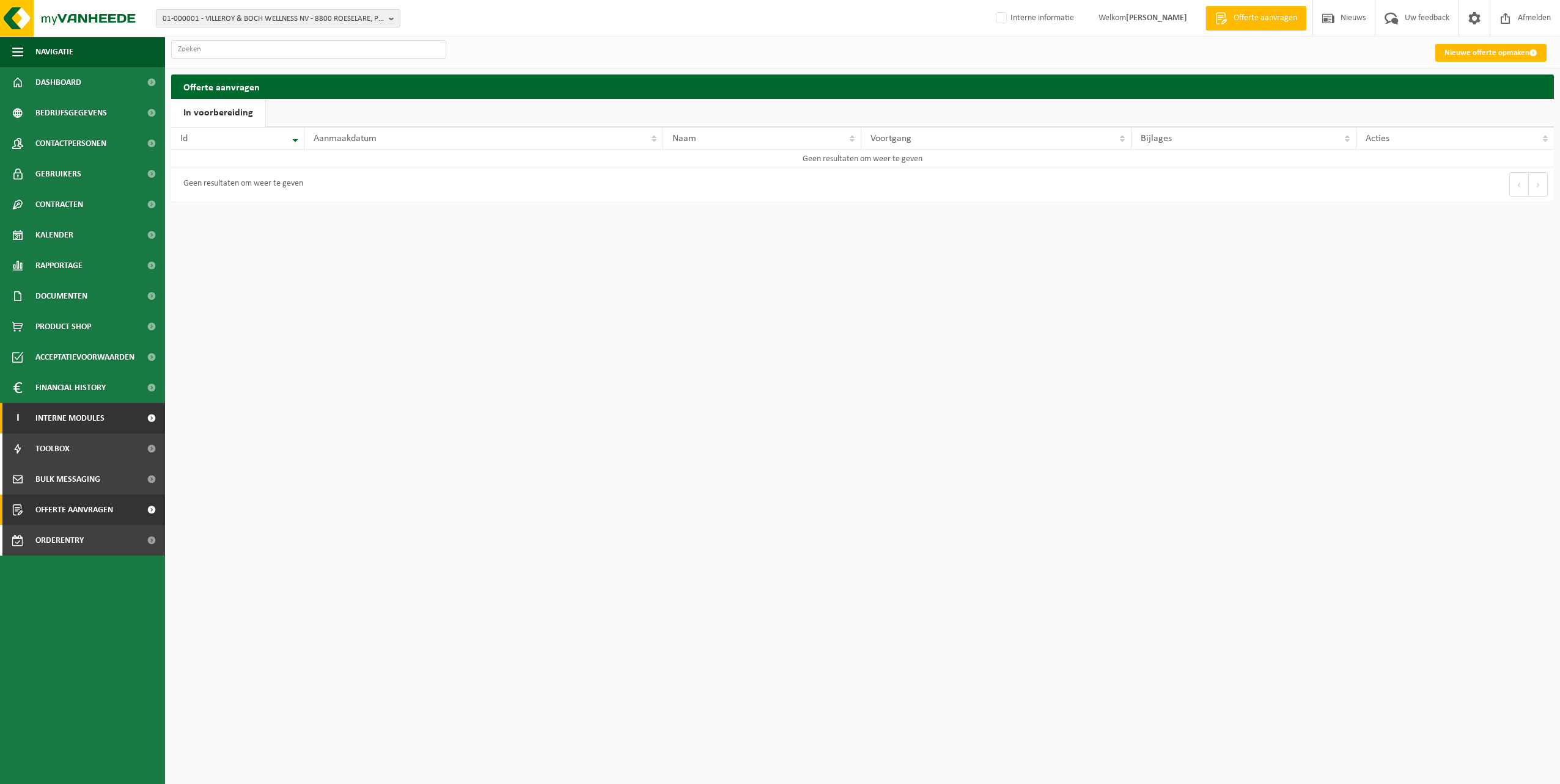
click at [56, 413] on span "Interne modules" at bounding box center [70, 418] width 69 height 30
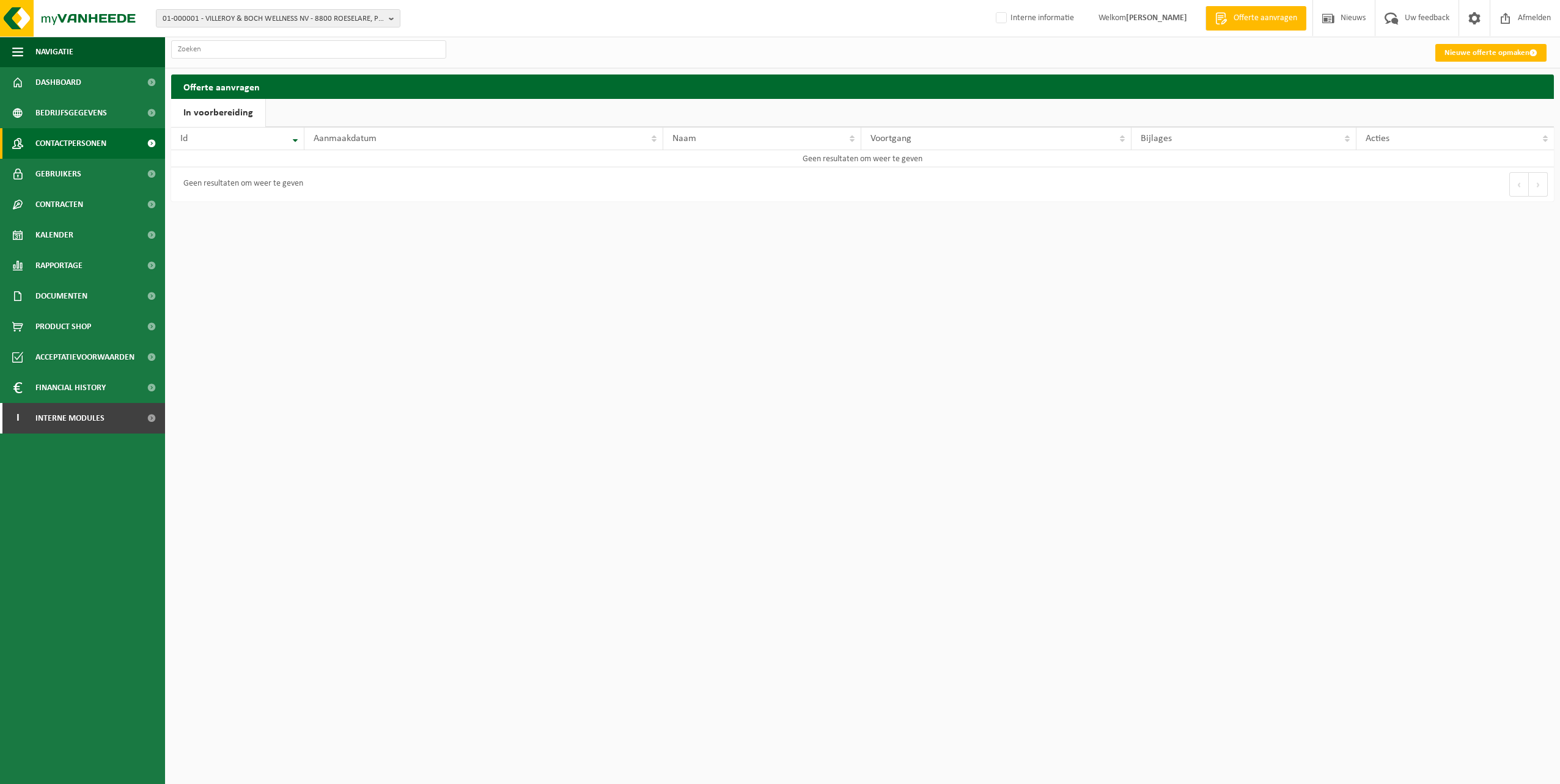
click at [100, 142] on span "Contactpersonen" at bounding box center [71, 143] width 71 height 30
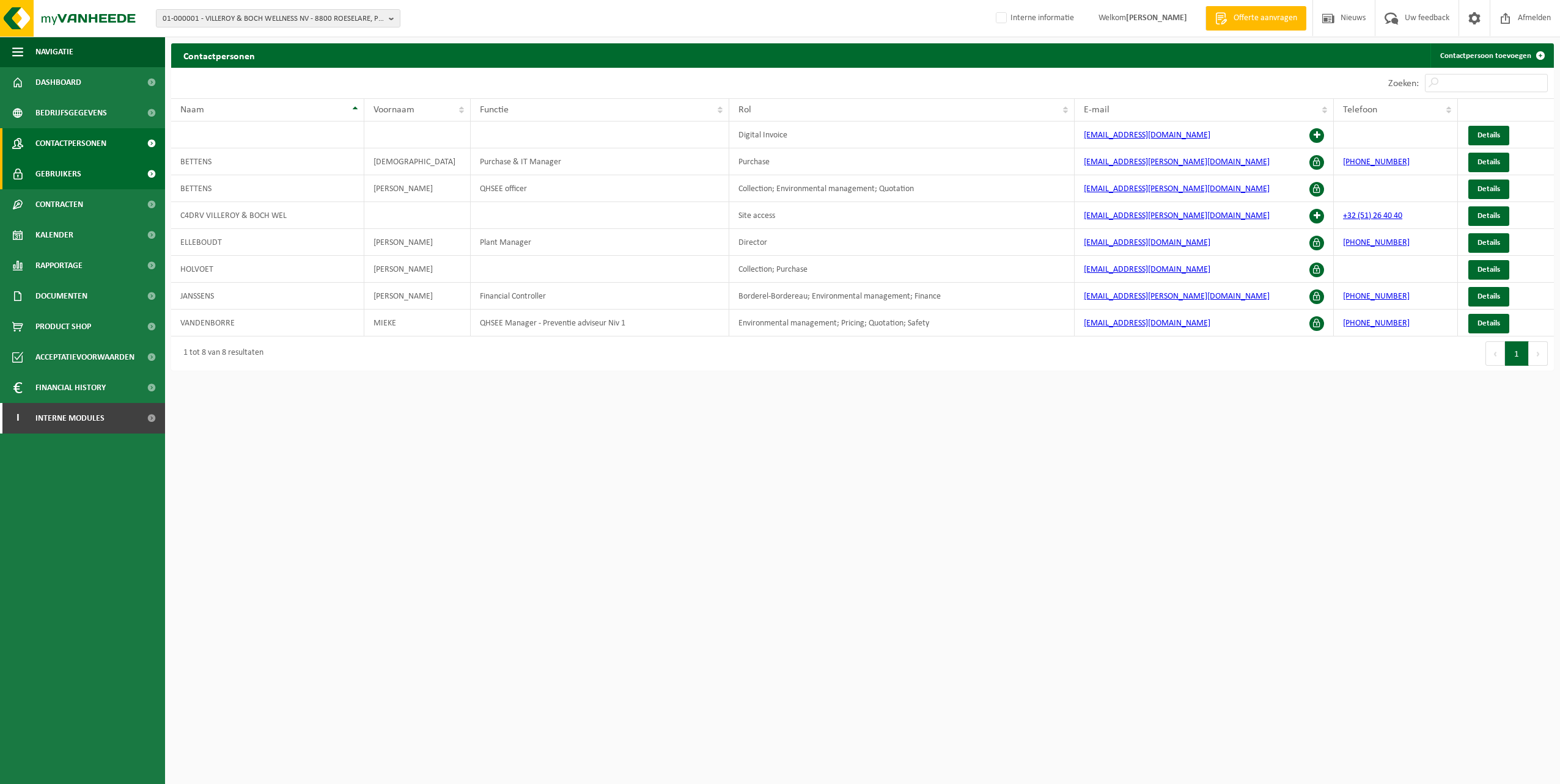
click at [92, 171] on link "Gebruikers" at bounding box center [82, 174] width 165 height 30
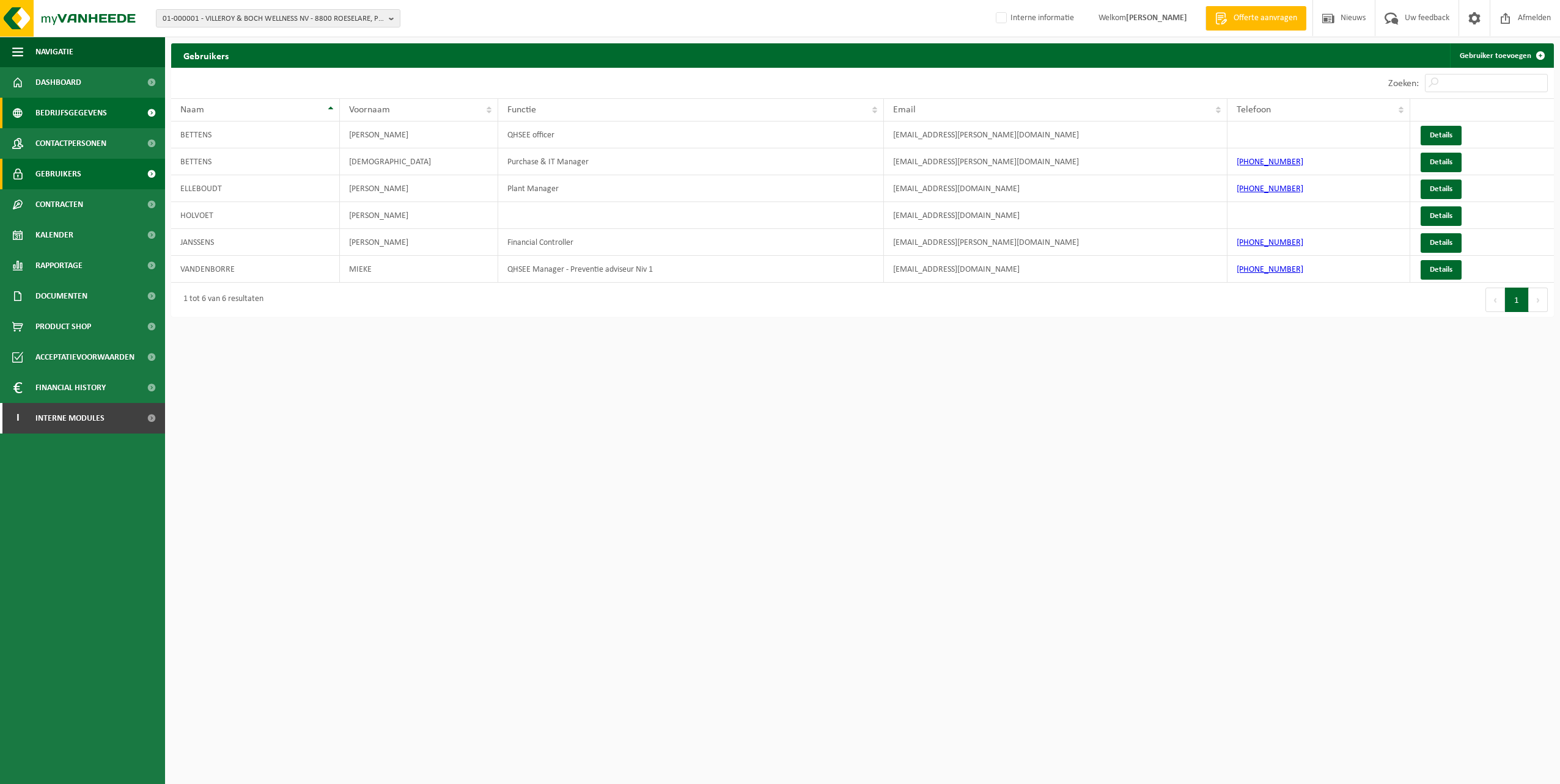
click at [82, 115] on span "Bedrijfsgegevens" at bounding box center [71, 113] width 72 height 30
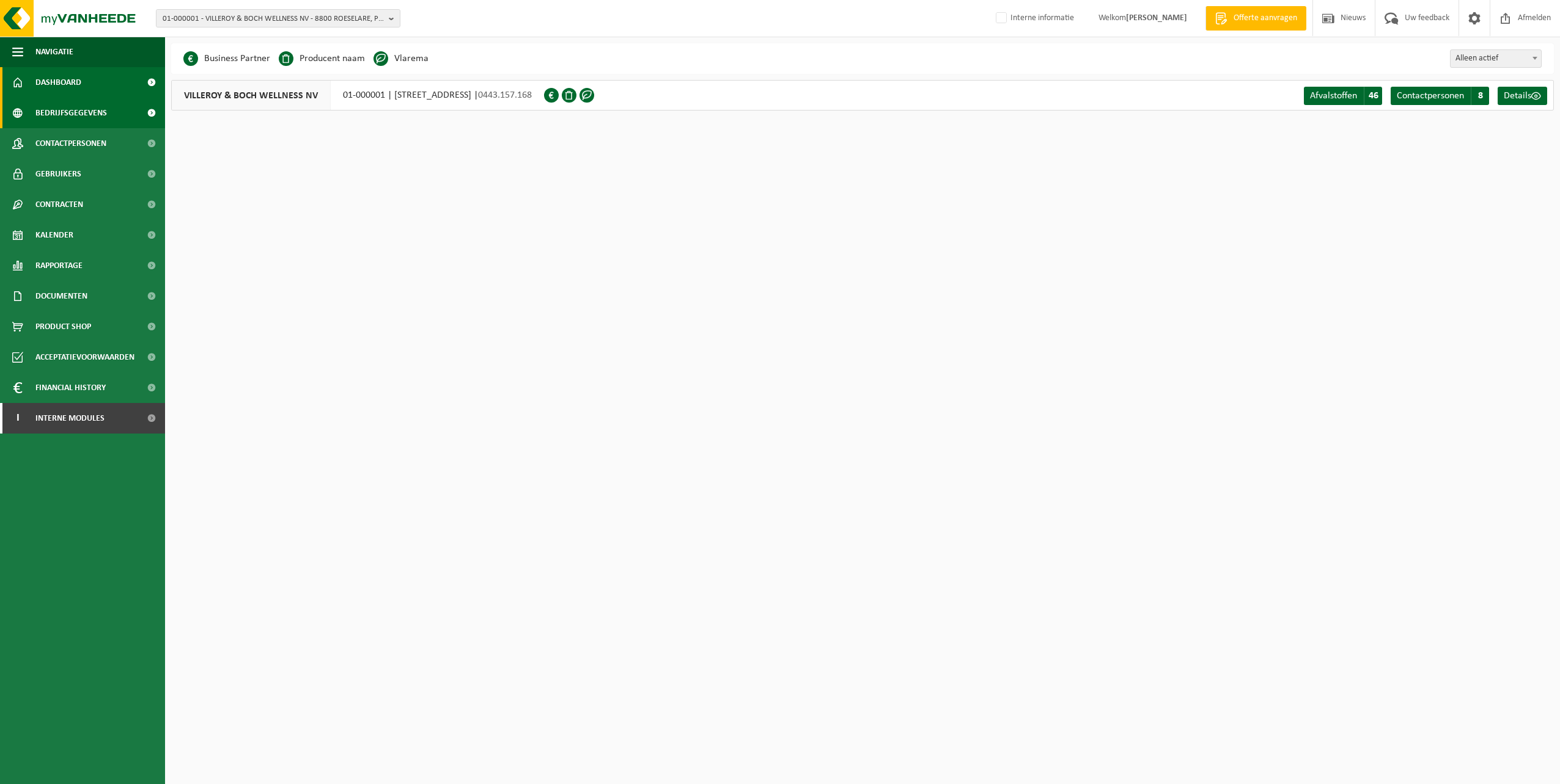
click at [82, 81] on link "Dashboard" at bounding box center [82, 82] width 165 height 30
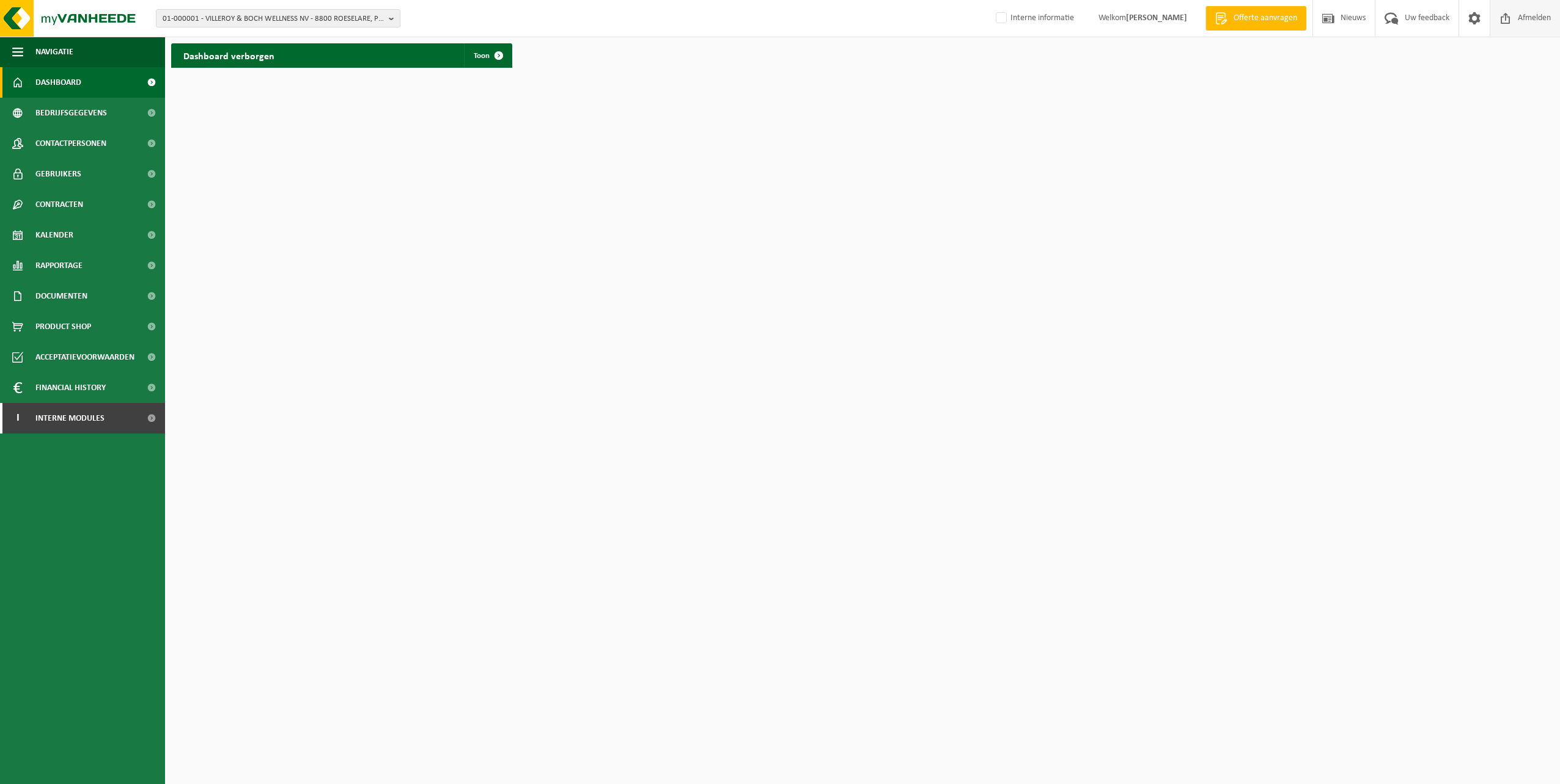
click at [1519, 19] on span "Afmelden" at bounding box center [1534, 18] width 39 height 36
